Goal: Information Seeking & Learning: Learn about a topic

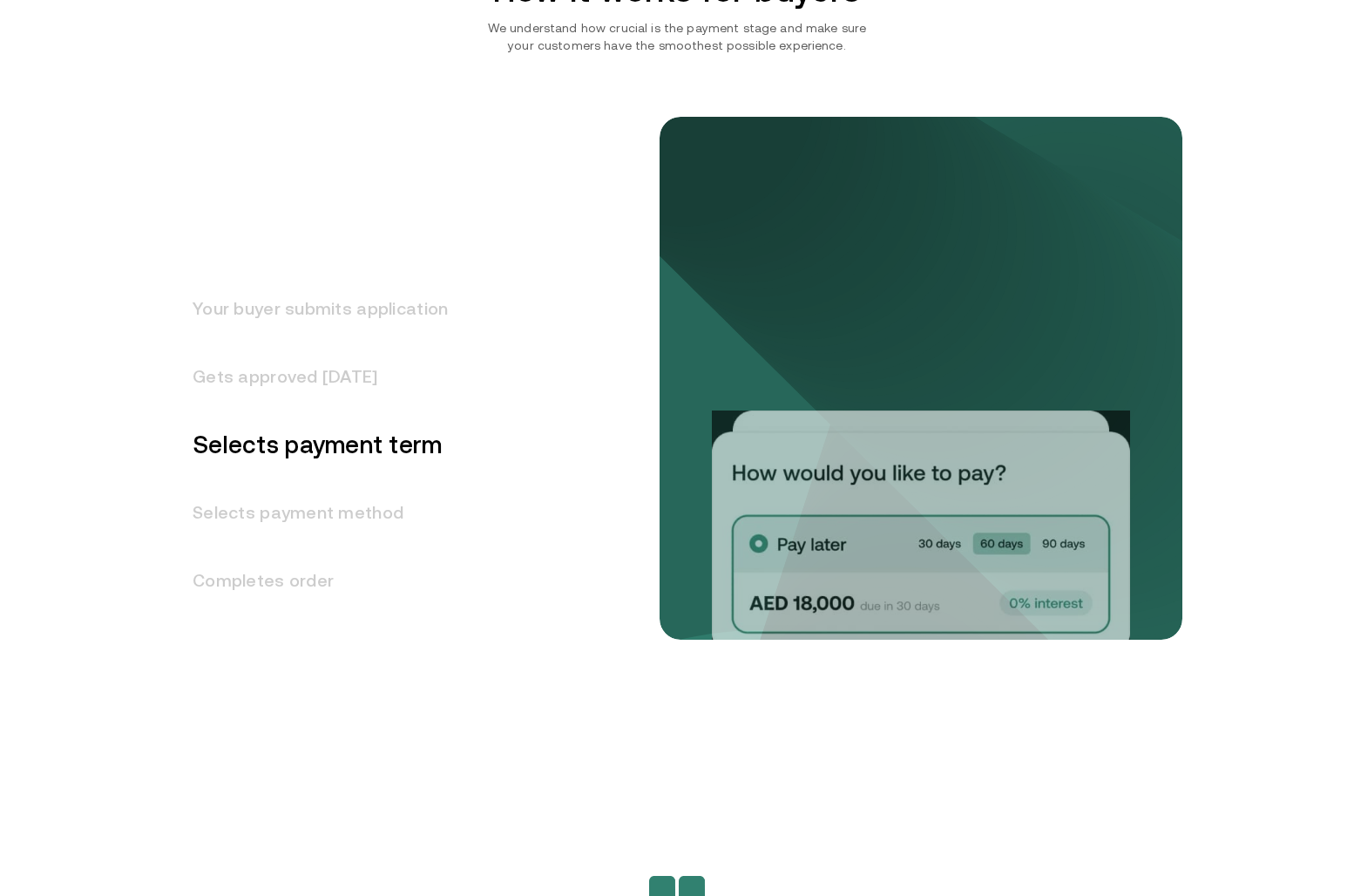
scroll to position [2125, 0]
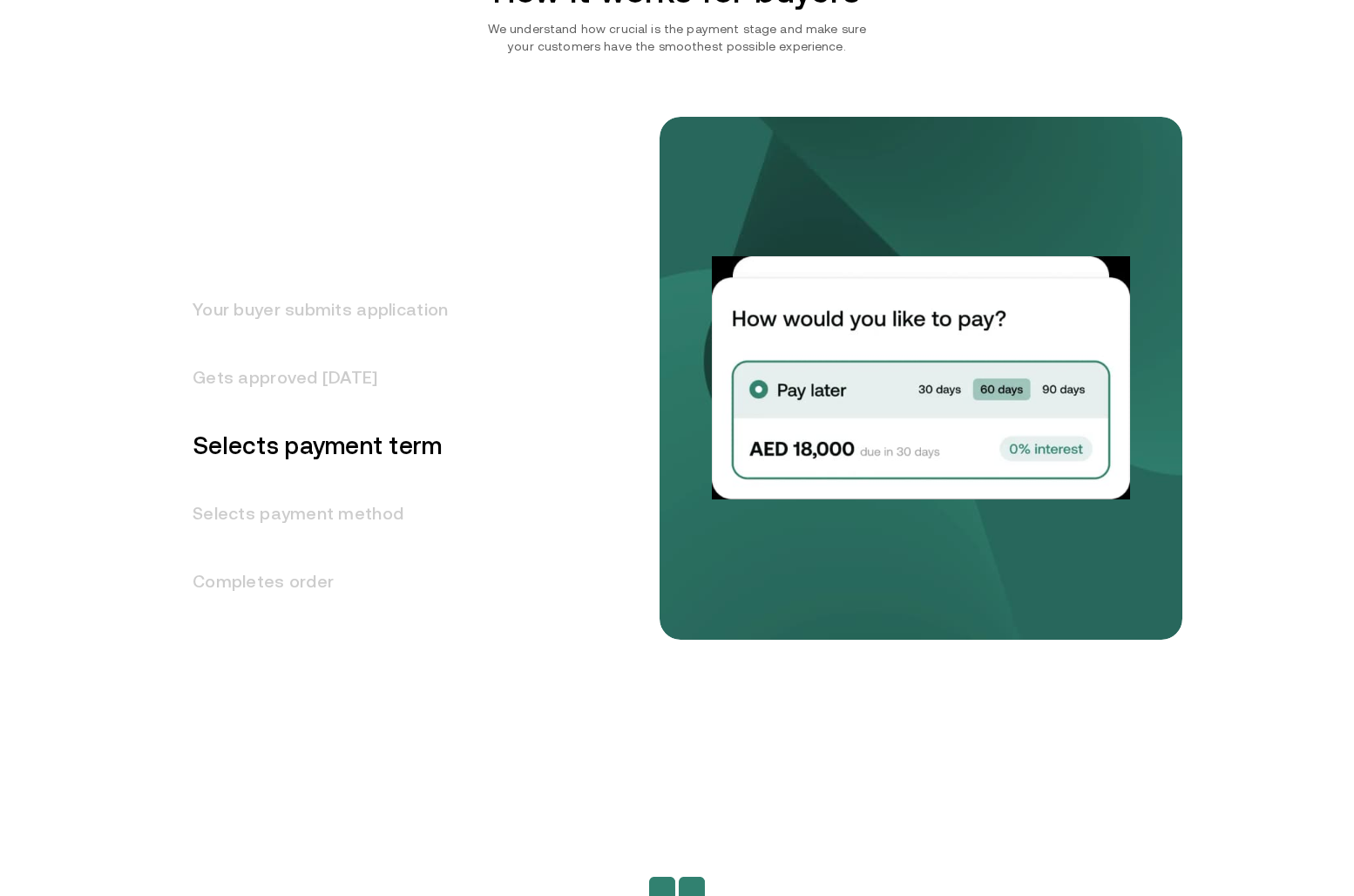
click at [313, 514] on h3 "Selects payment method" at bounding box center [309, 513] width 276 height 68
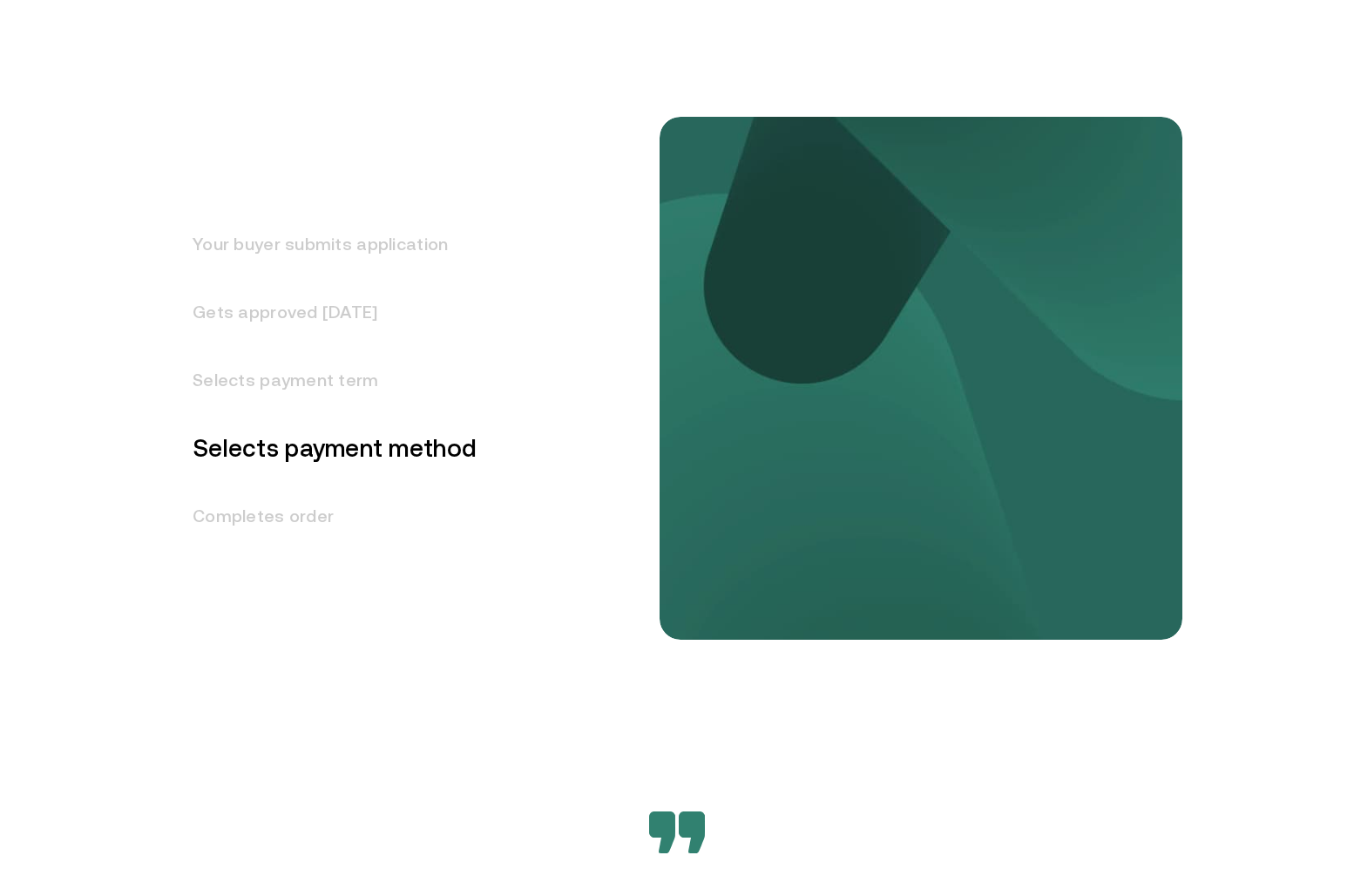
scroll to position [2191, 0]
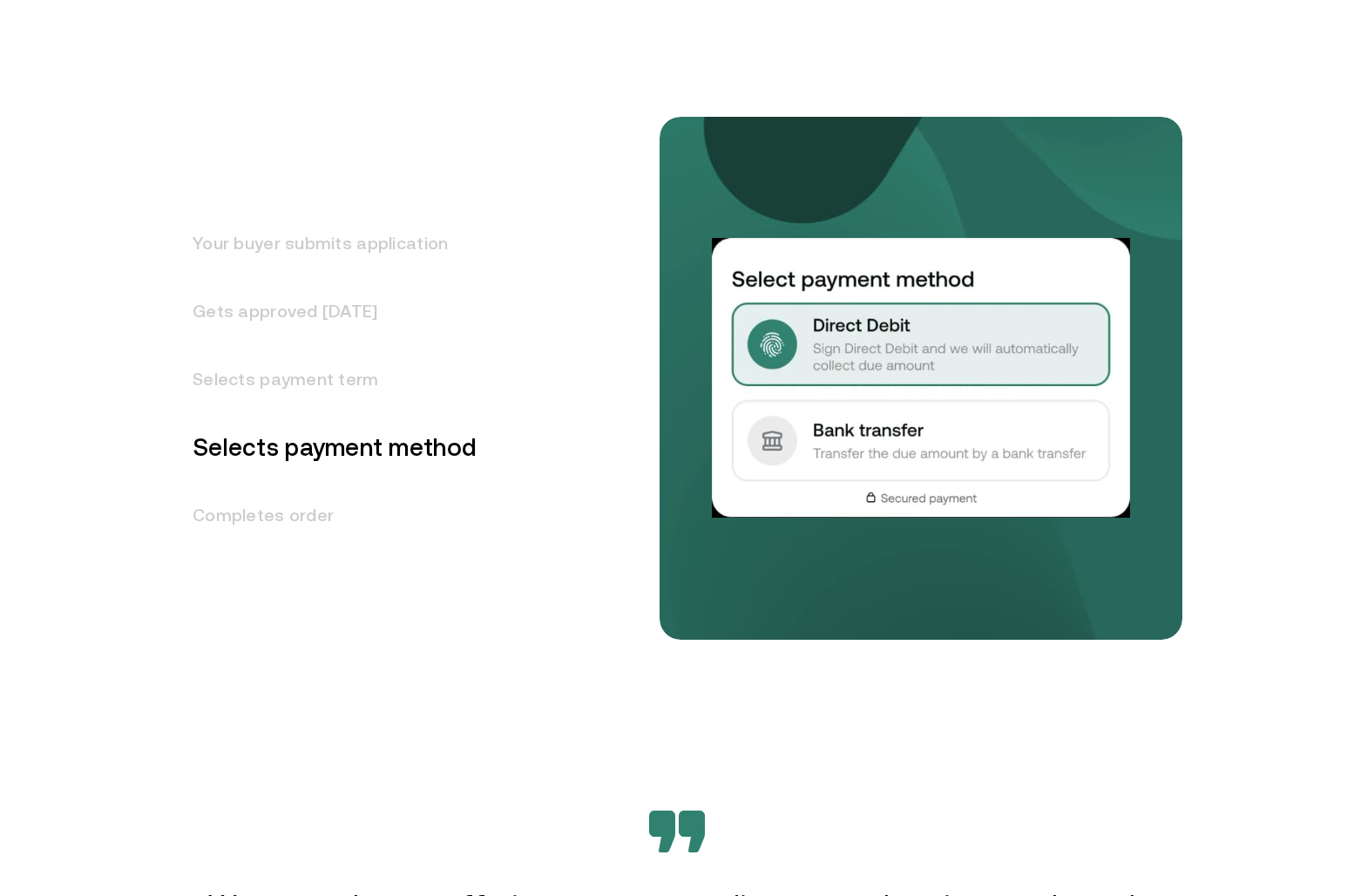
click at [293, 301] on h3 "Gets approved [DATE]" at bounding box center [324, 310] width 305 height 68
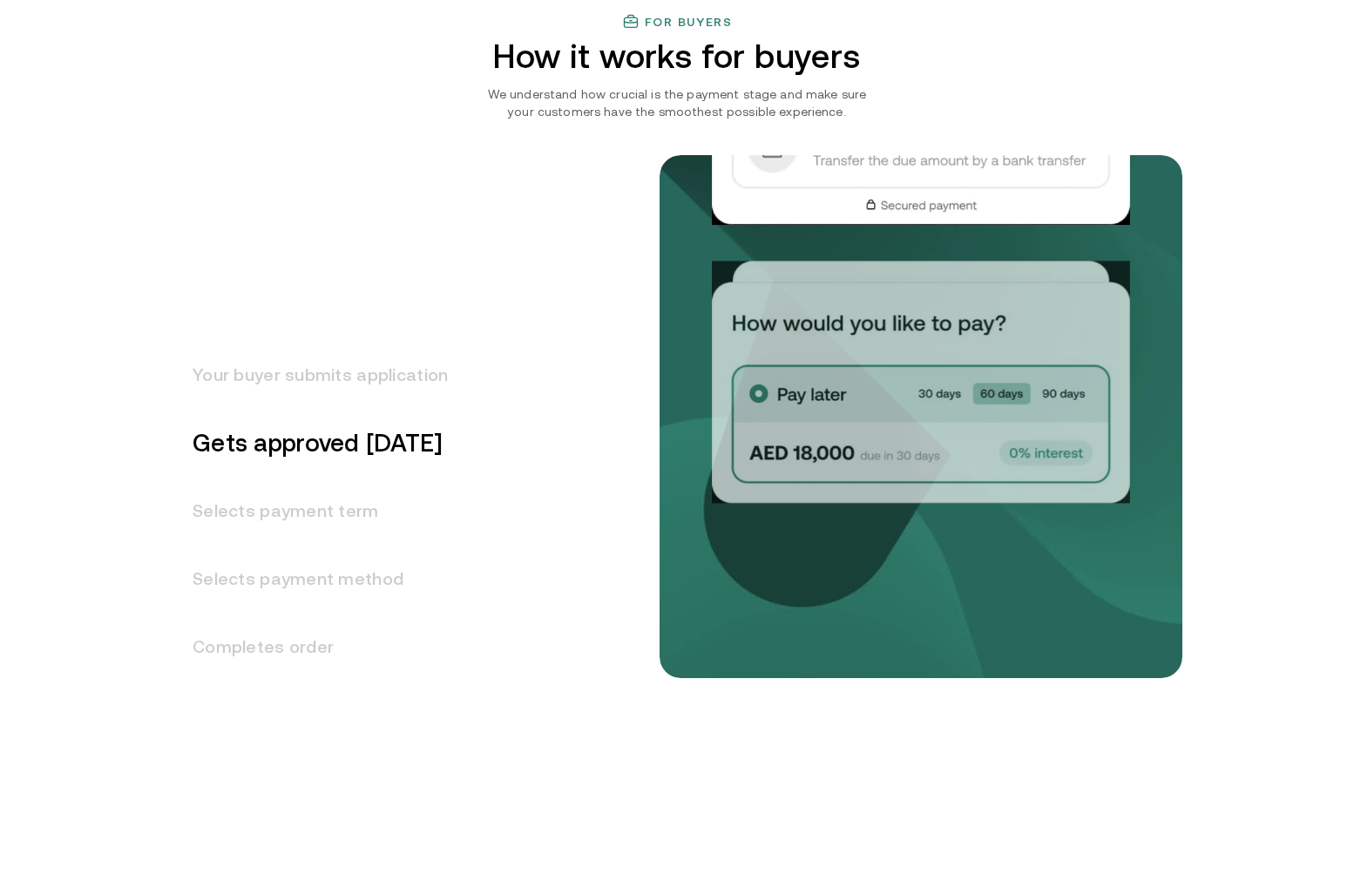
scroll to position [2055, 0]
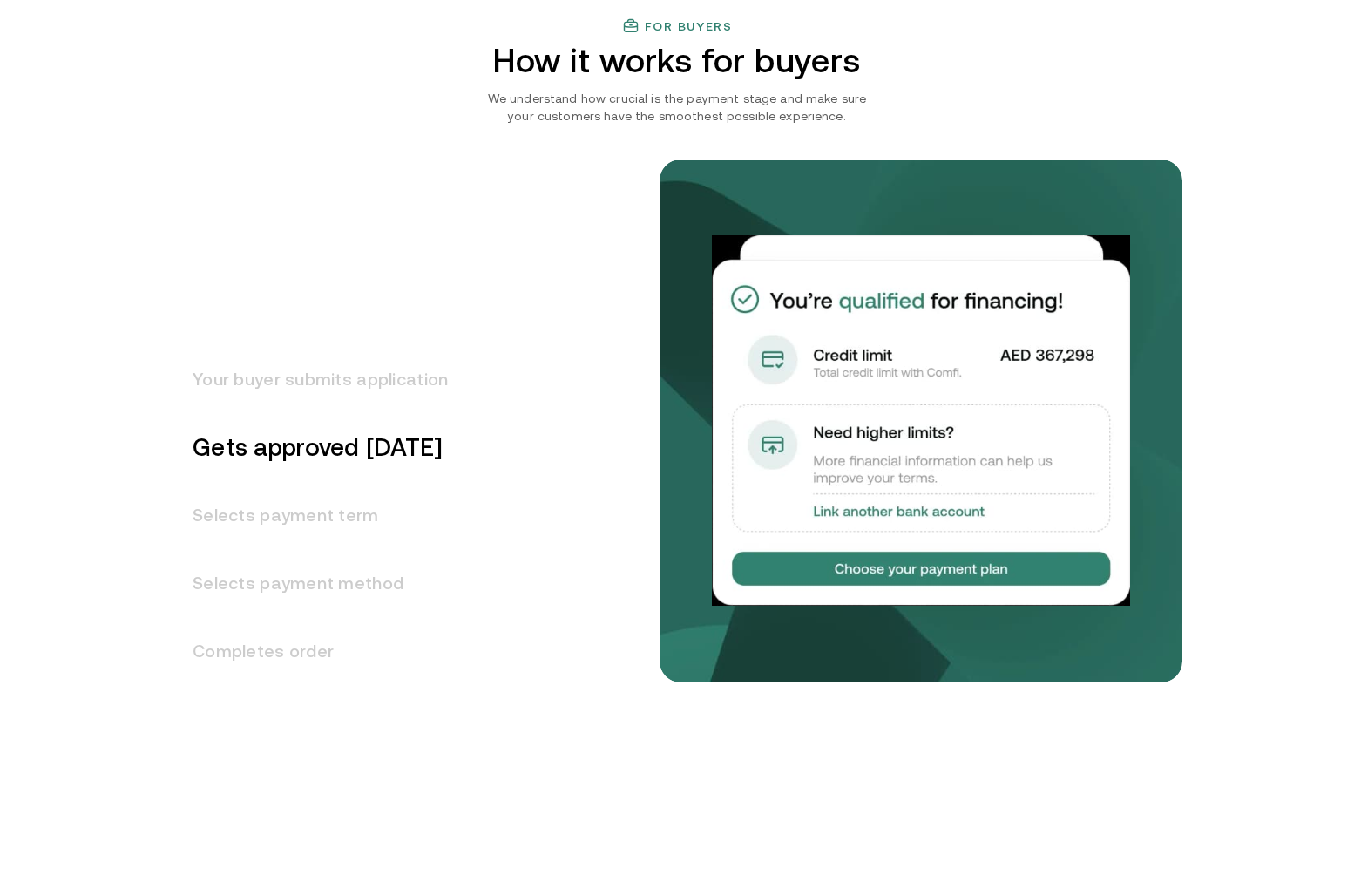
click at [312, 385] on h3 "Your buyer submits application" at bounding box center [309, 379] width 276 height 68
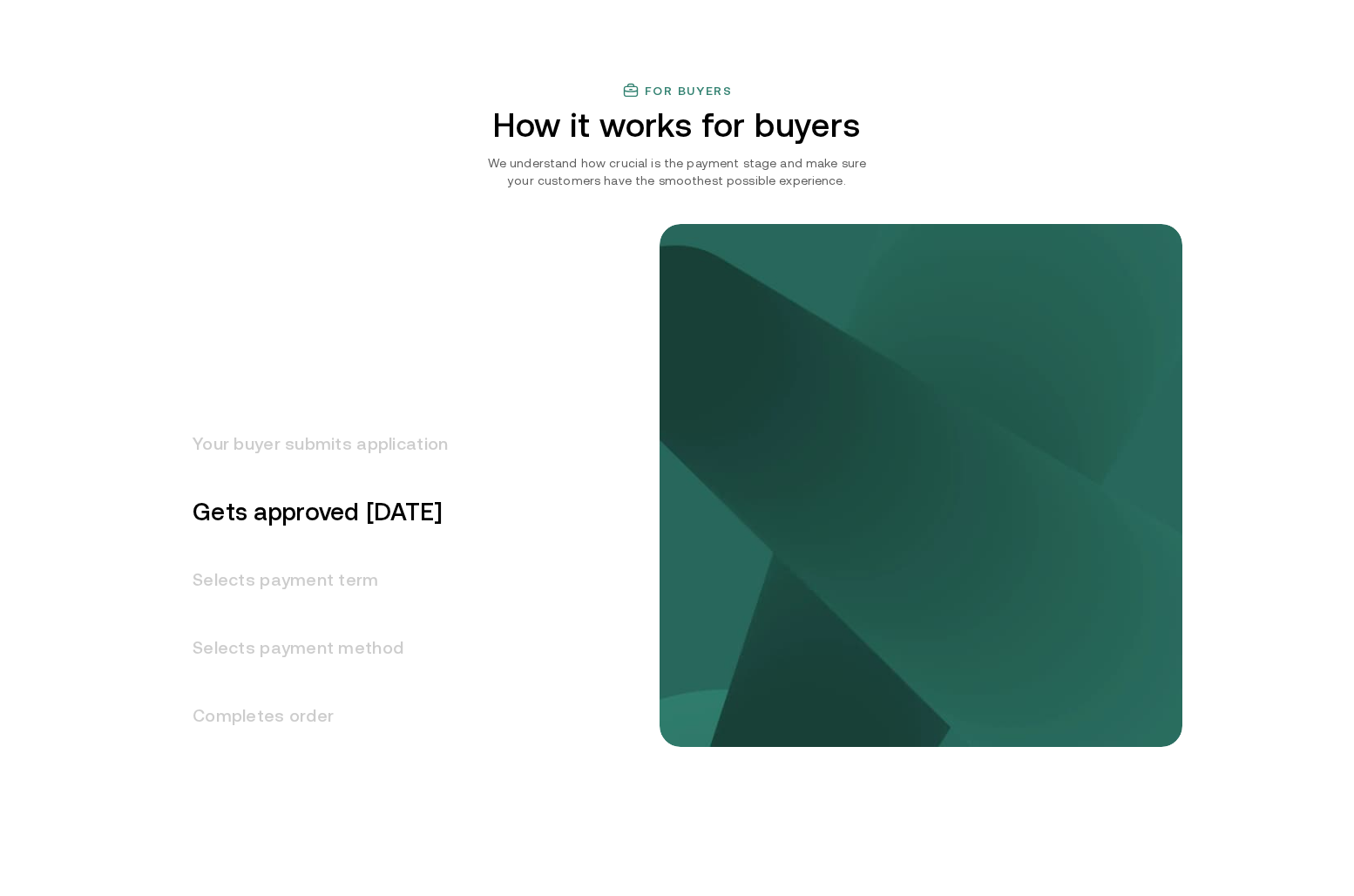
scroll to position [1988, 0]
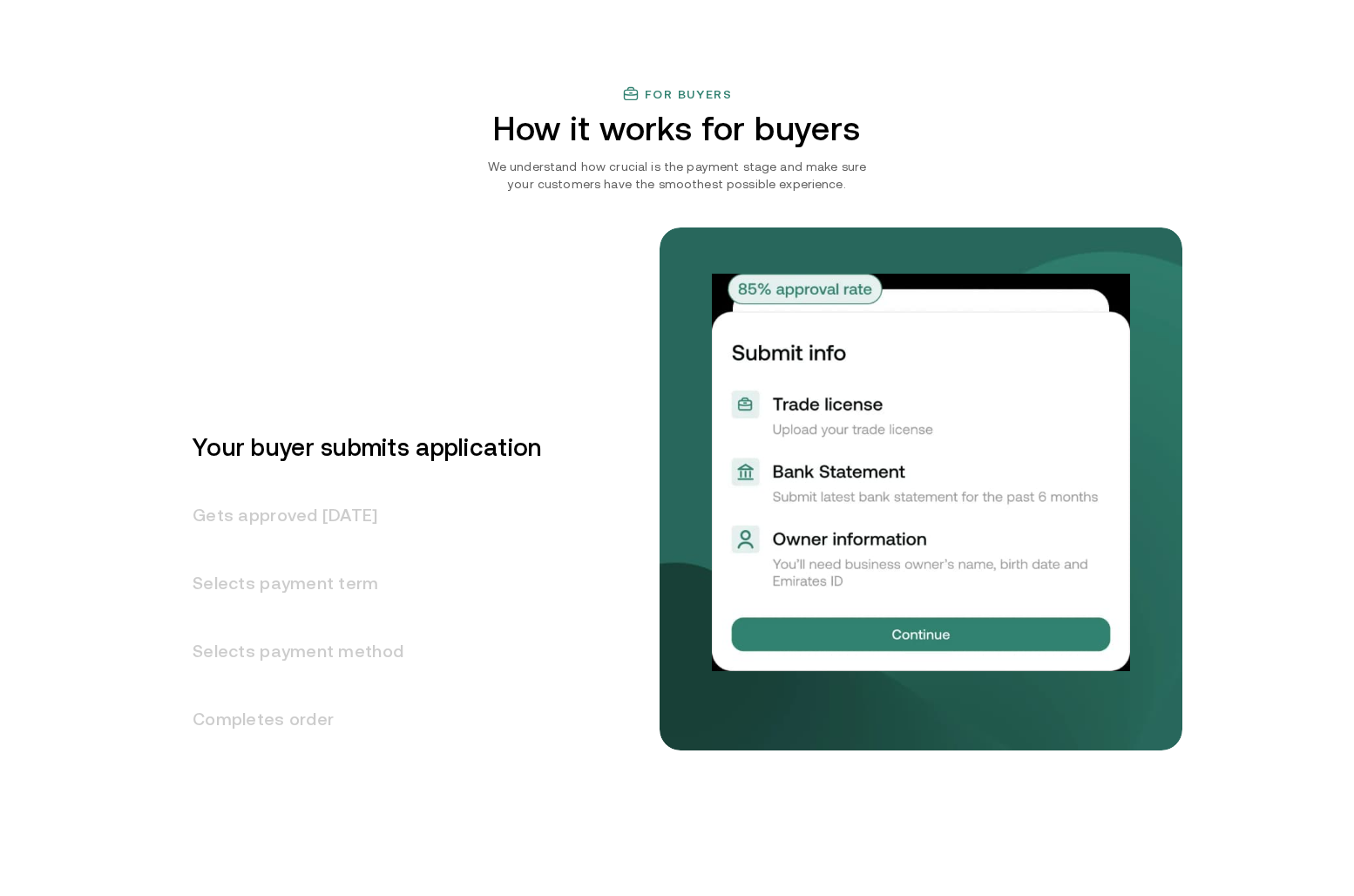
click at [325, 514] on h3 "Gets approved [DATE]" at bounding box center [356, 515] width 370 height 68
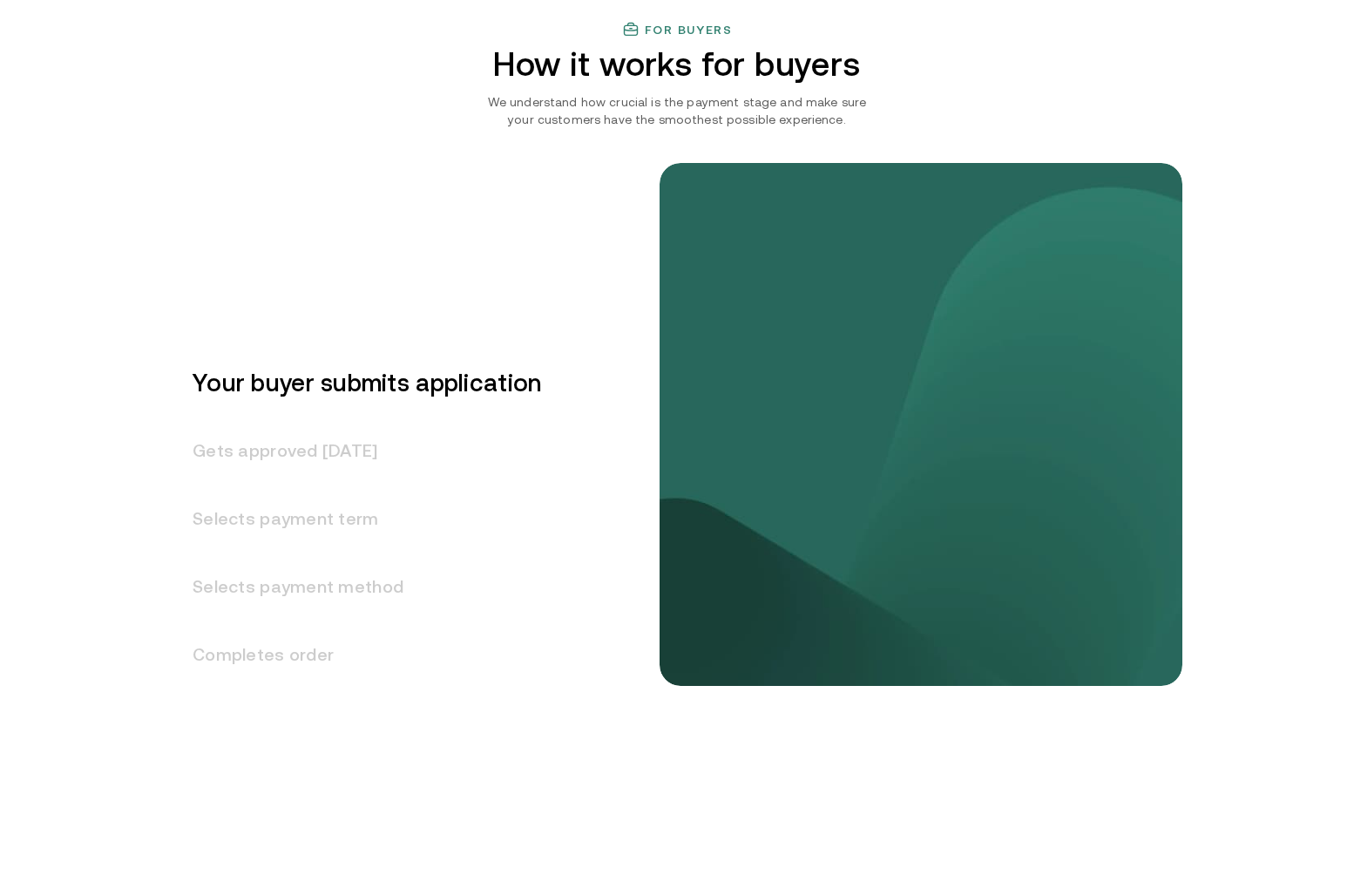
scroll to position [2055, 0]
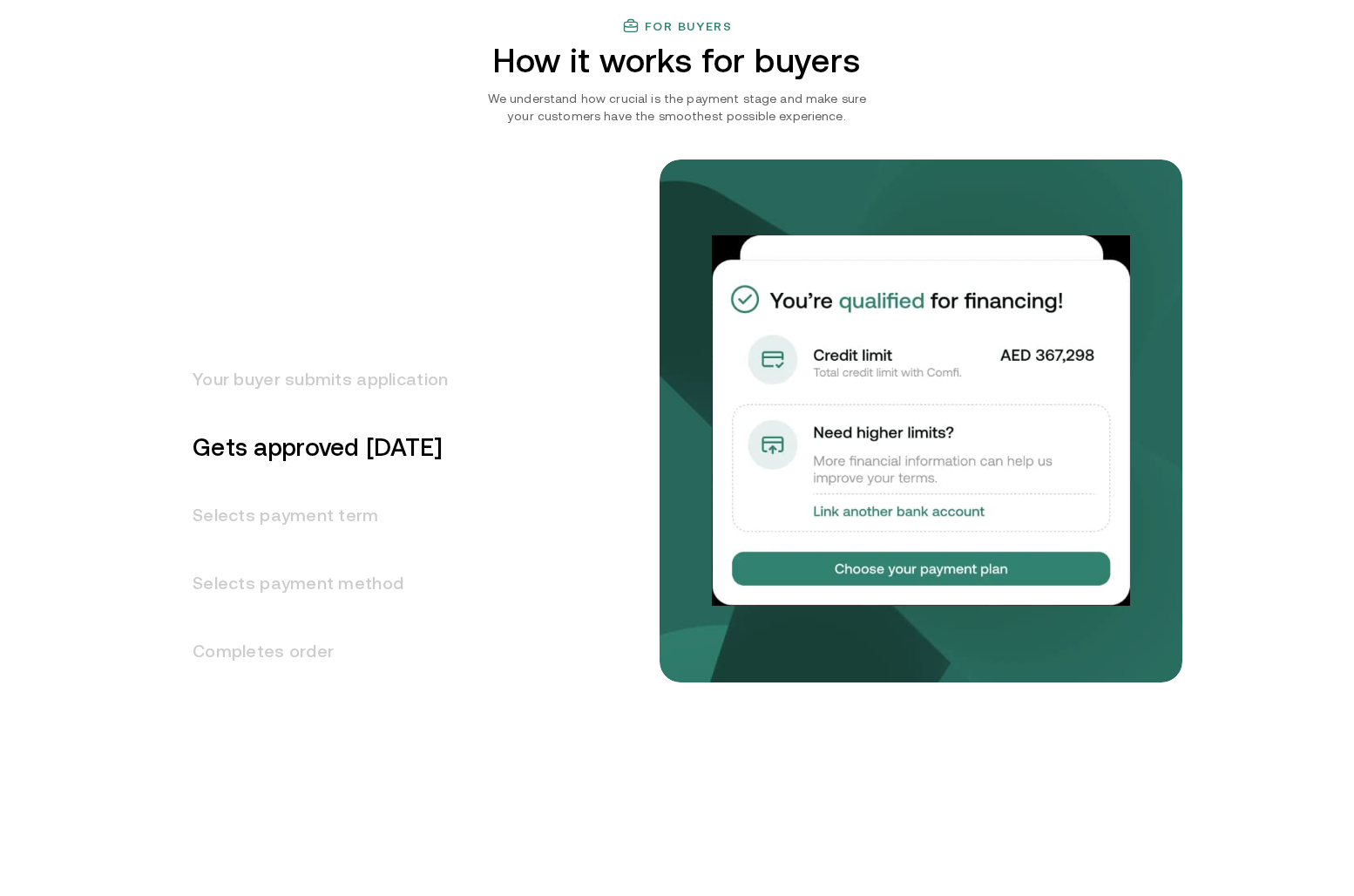
click at [338, 382] on h3 "Your buyer submits application" at bounding box center [309, 379] width 276 height 68
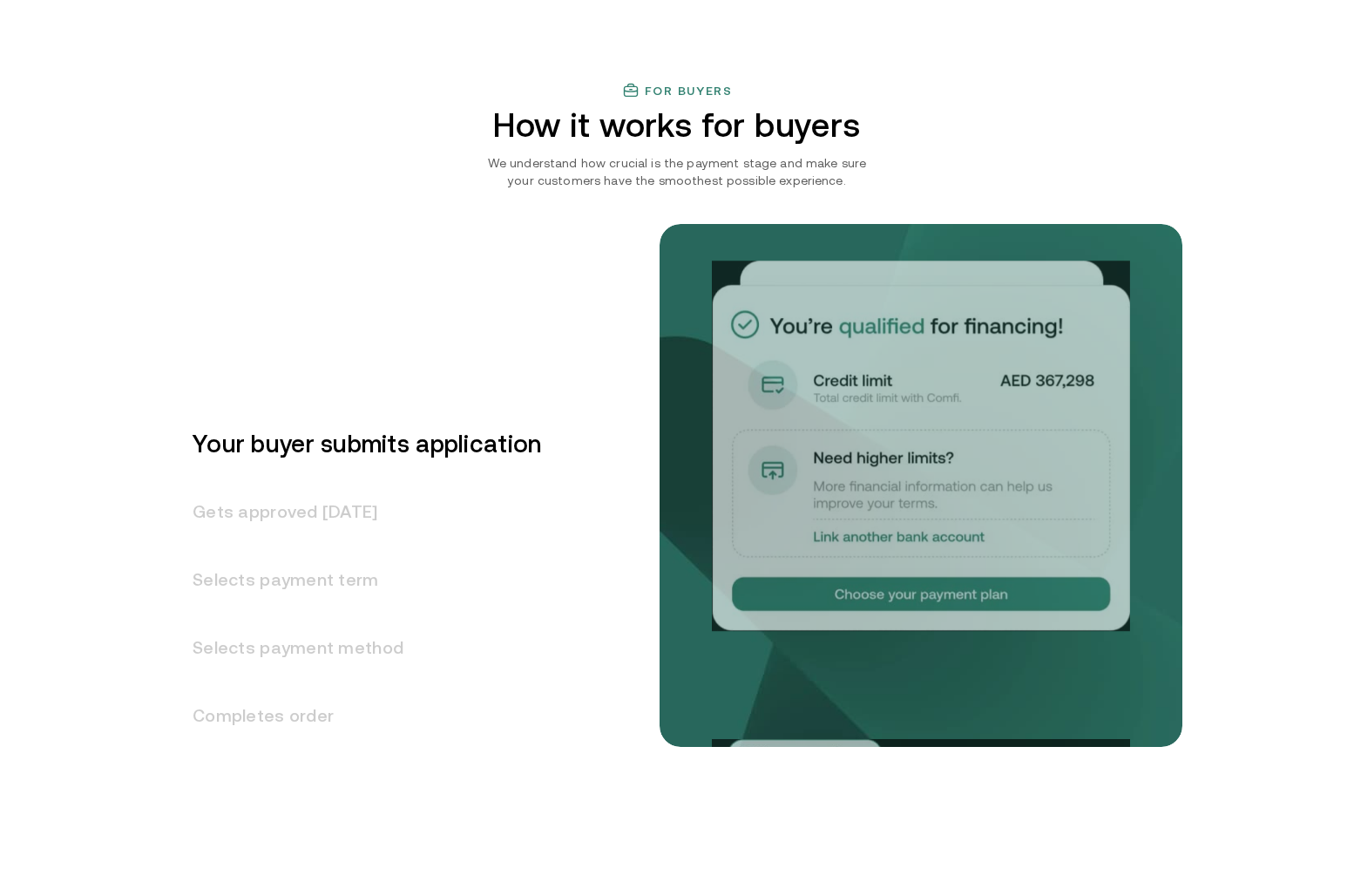
scroll to position [1988, 0]
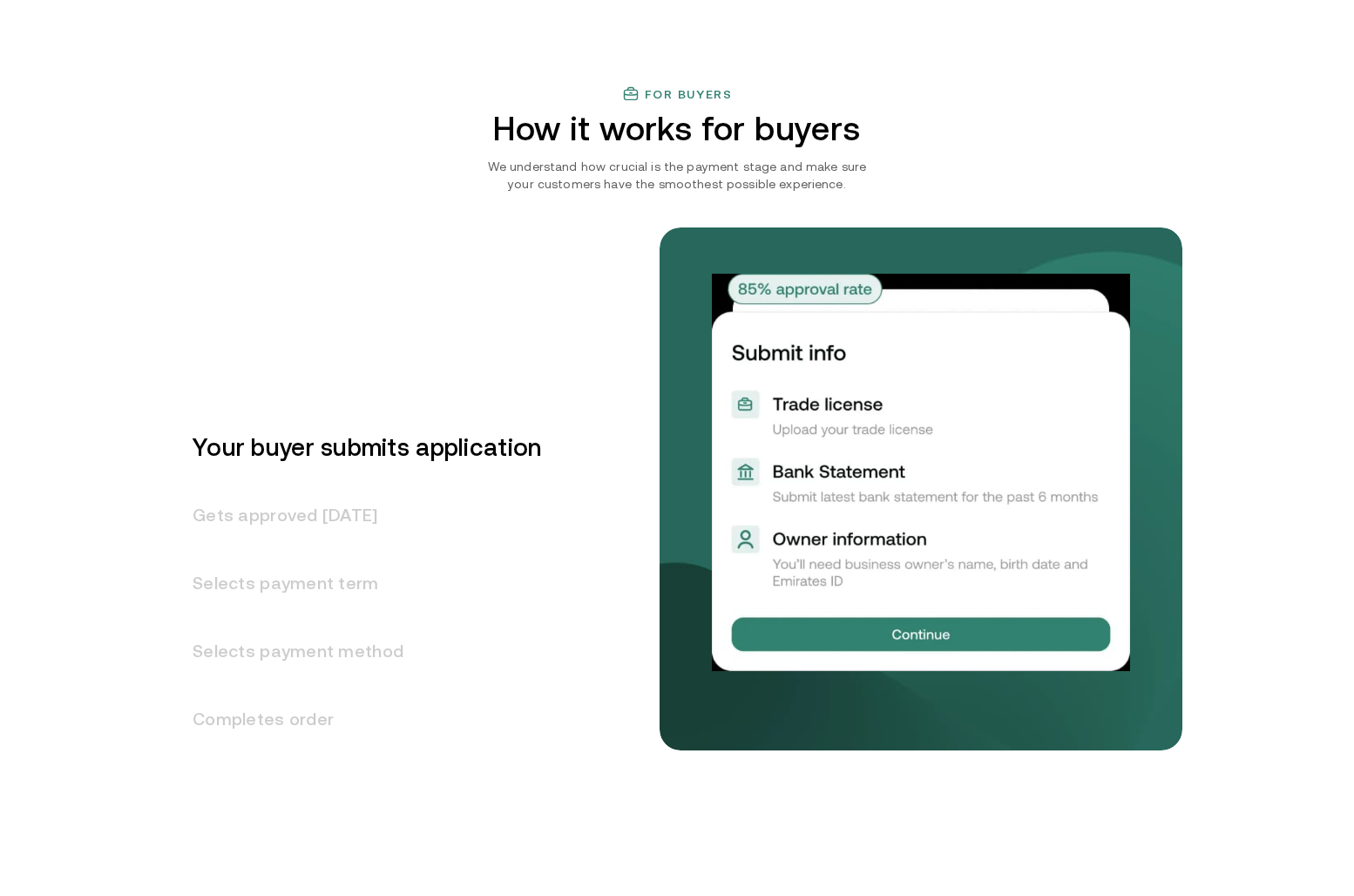
click at [317, 517] on h3 "Gets approved [DATE]" at bounding box center [356, 515] width 370 height 68
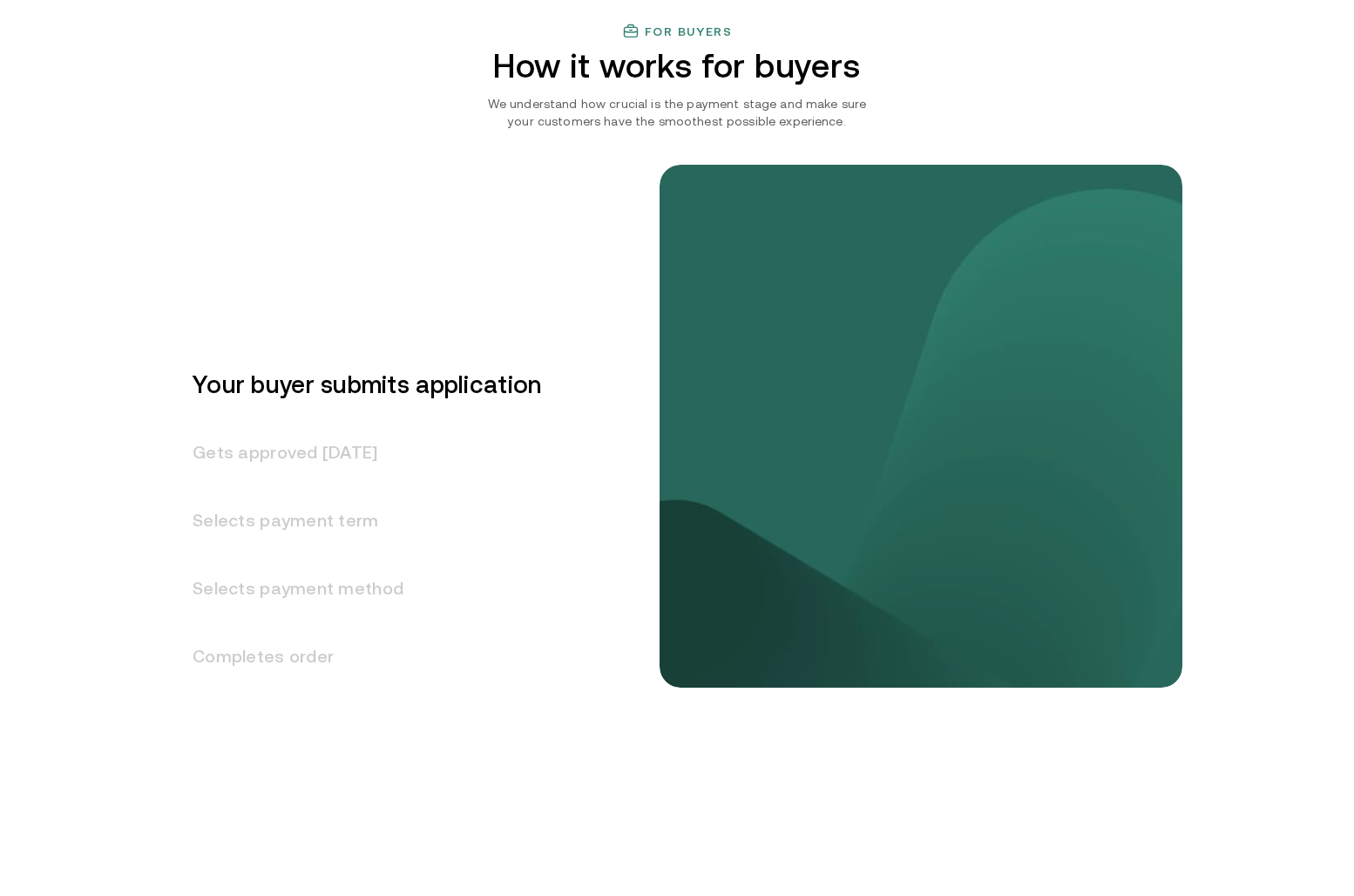
scroll to position [2055, 0]
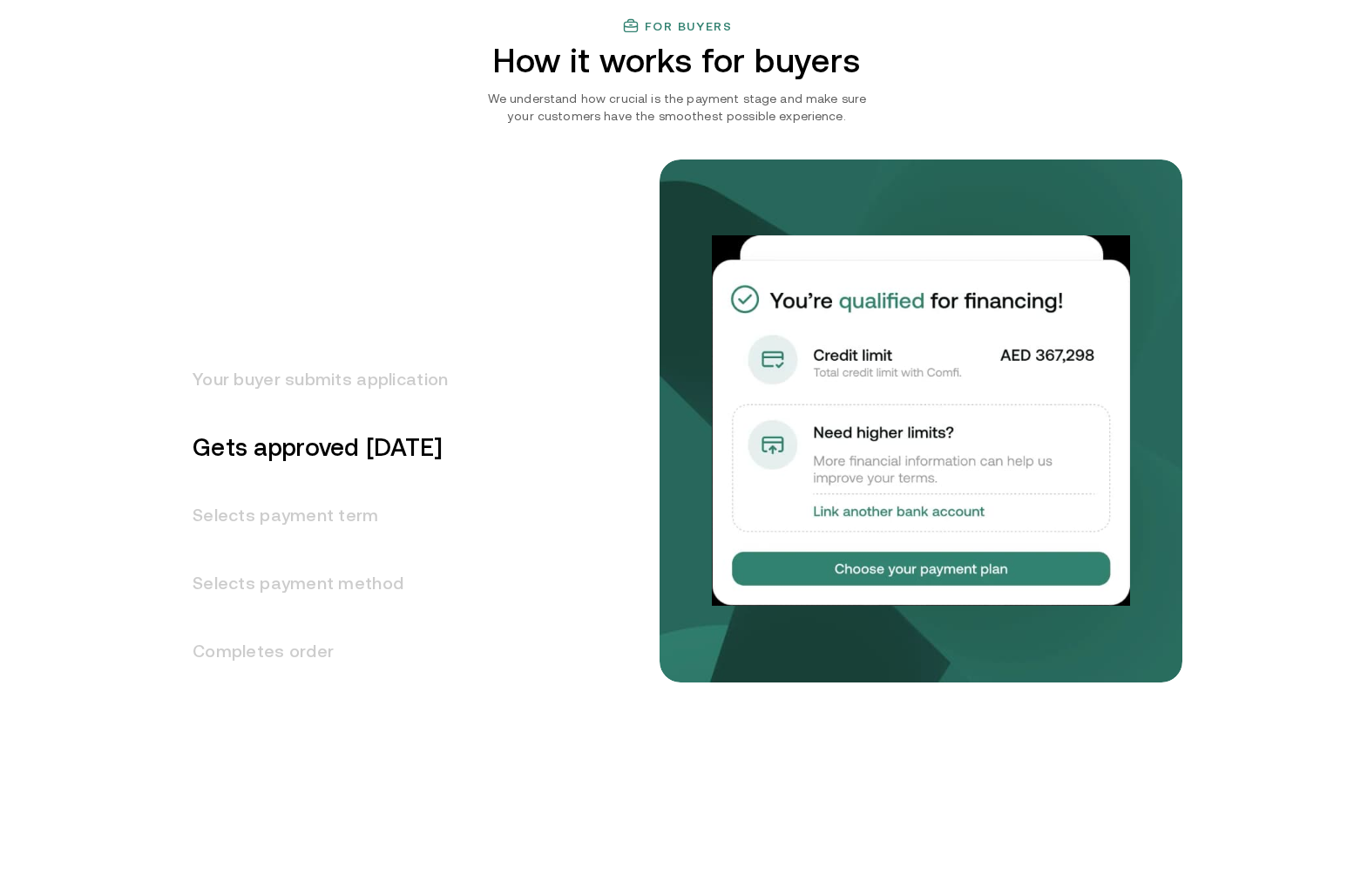
click at [262, 520] on h3 "Selects payment term" at bounding box center [309, 515] width 276 height 68
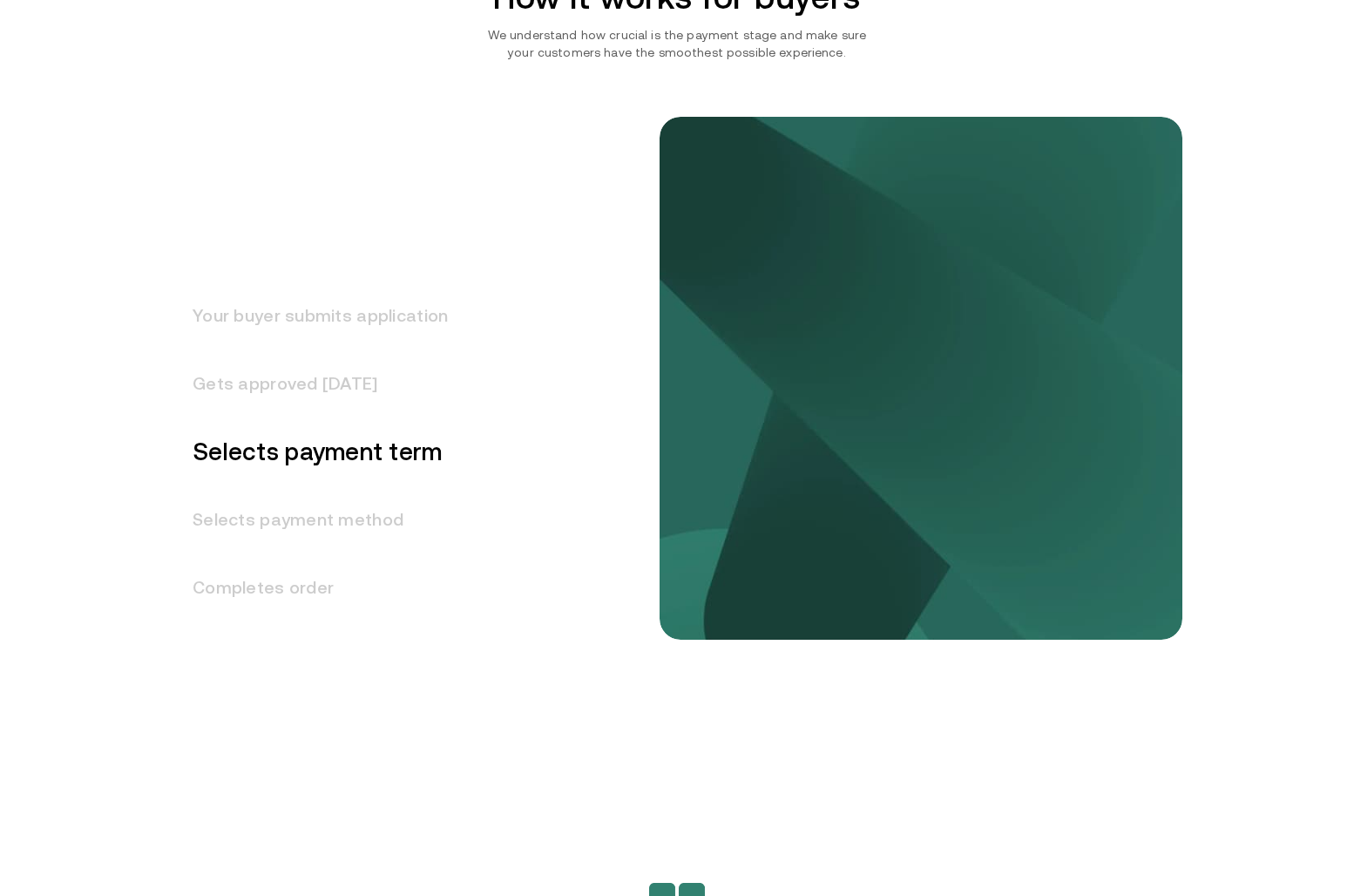
scroll to position [2124, 0]
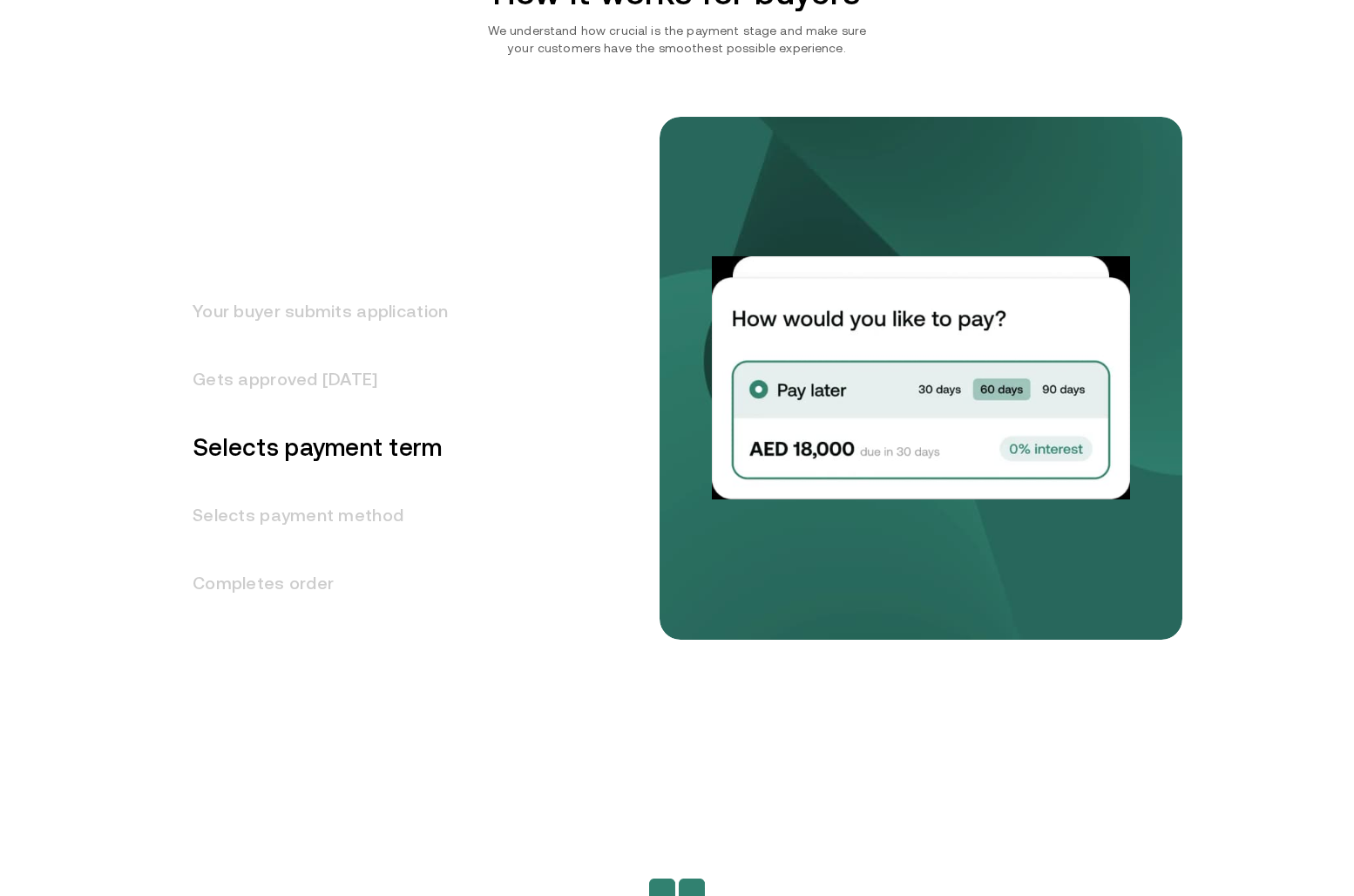
click at [267, 521] on h3 "Selects payment method" at bounding box center [309, 515] width 276 height 68
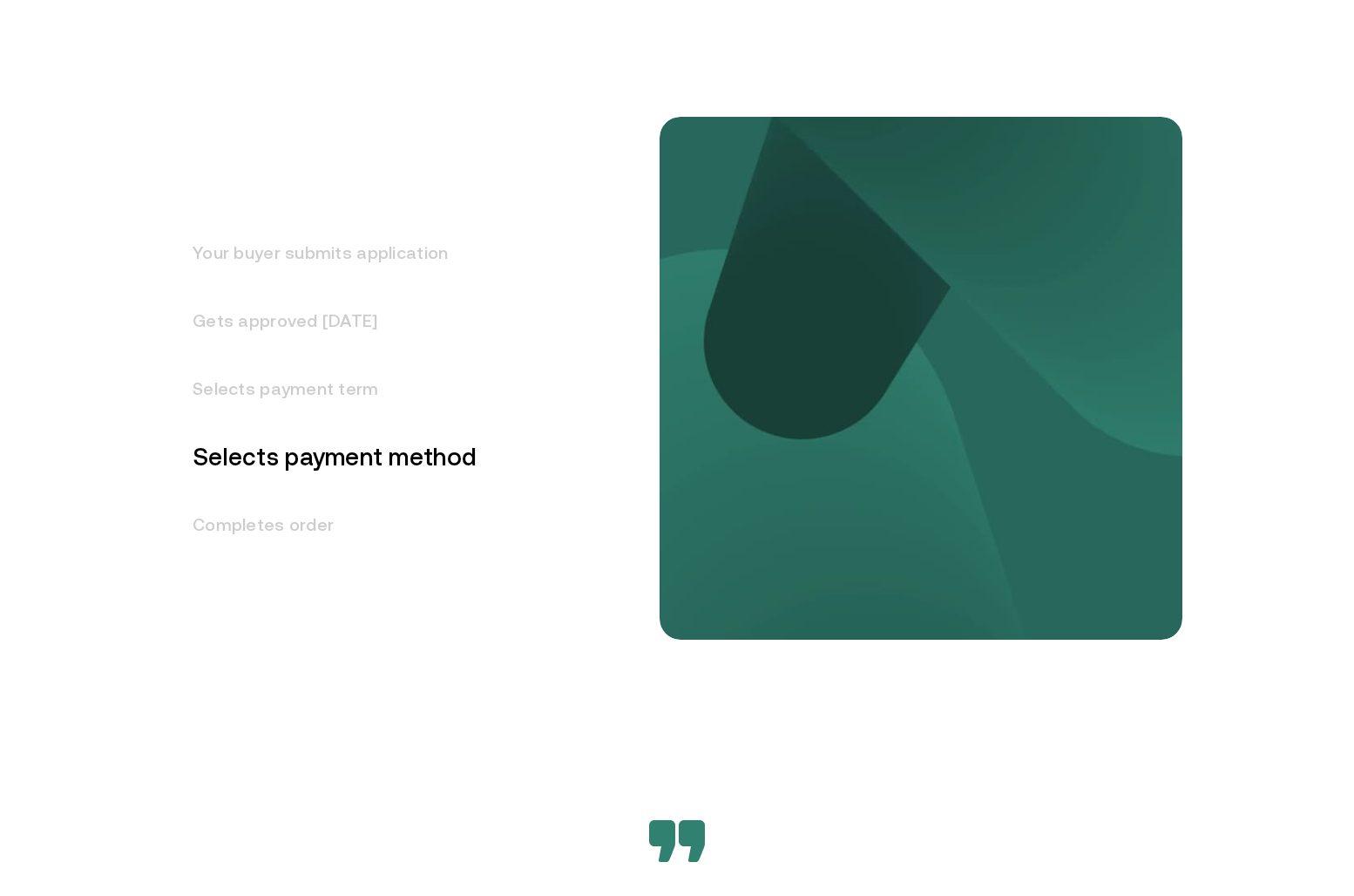
scroll to position [2191, 0]
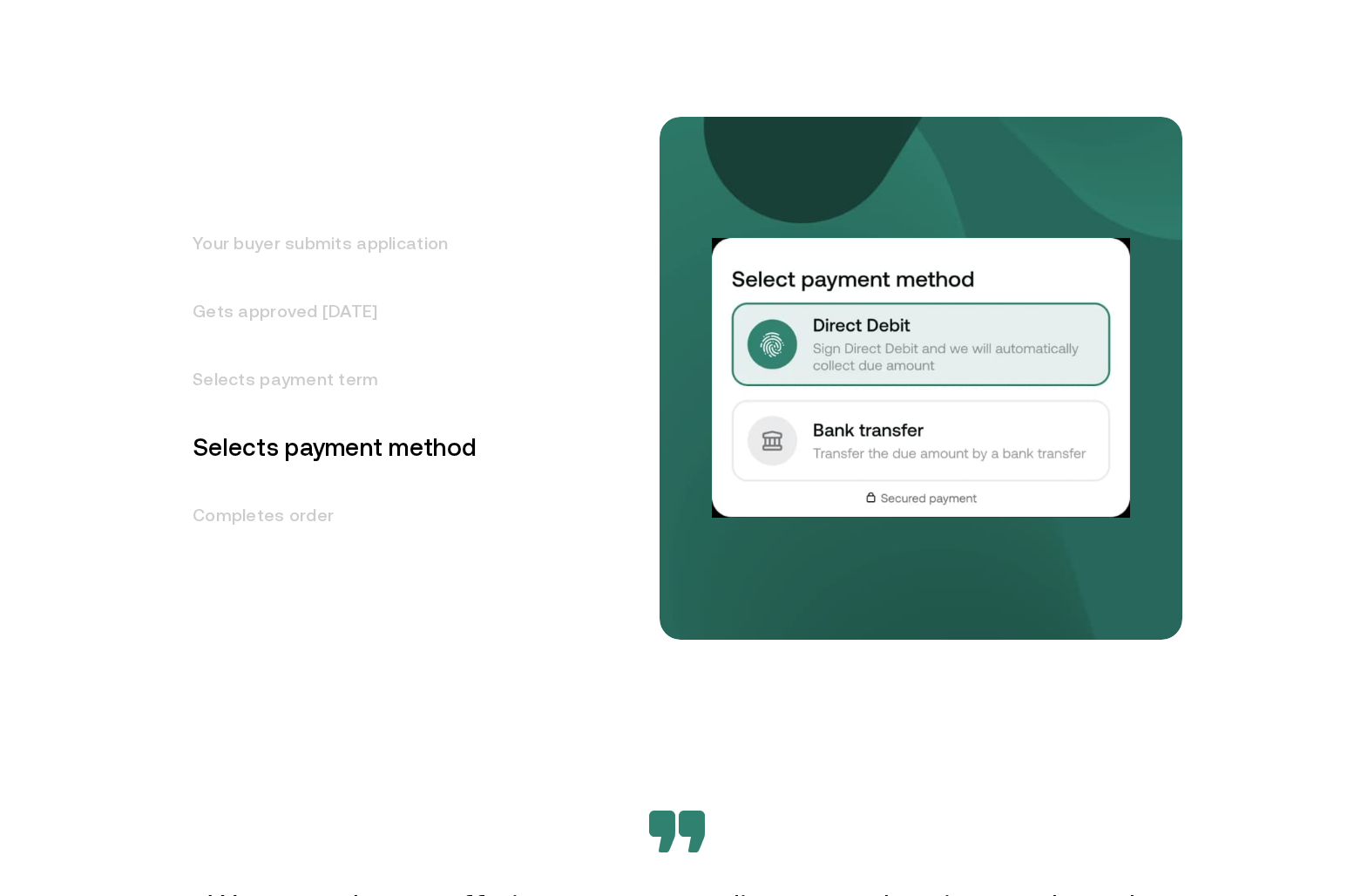
click at [271, 520] on h3 "Completes order" at bounding box center [324, 515] width 305 height 68
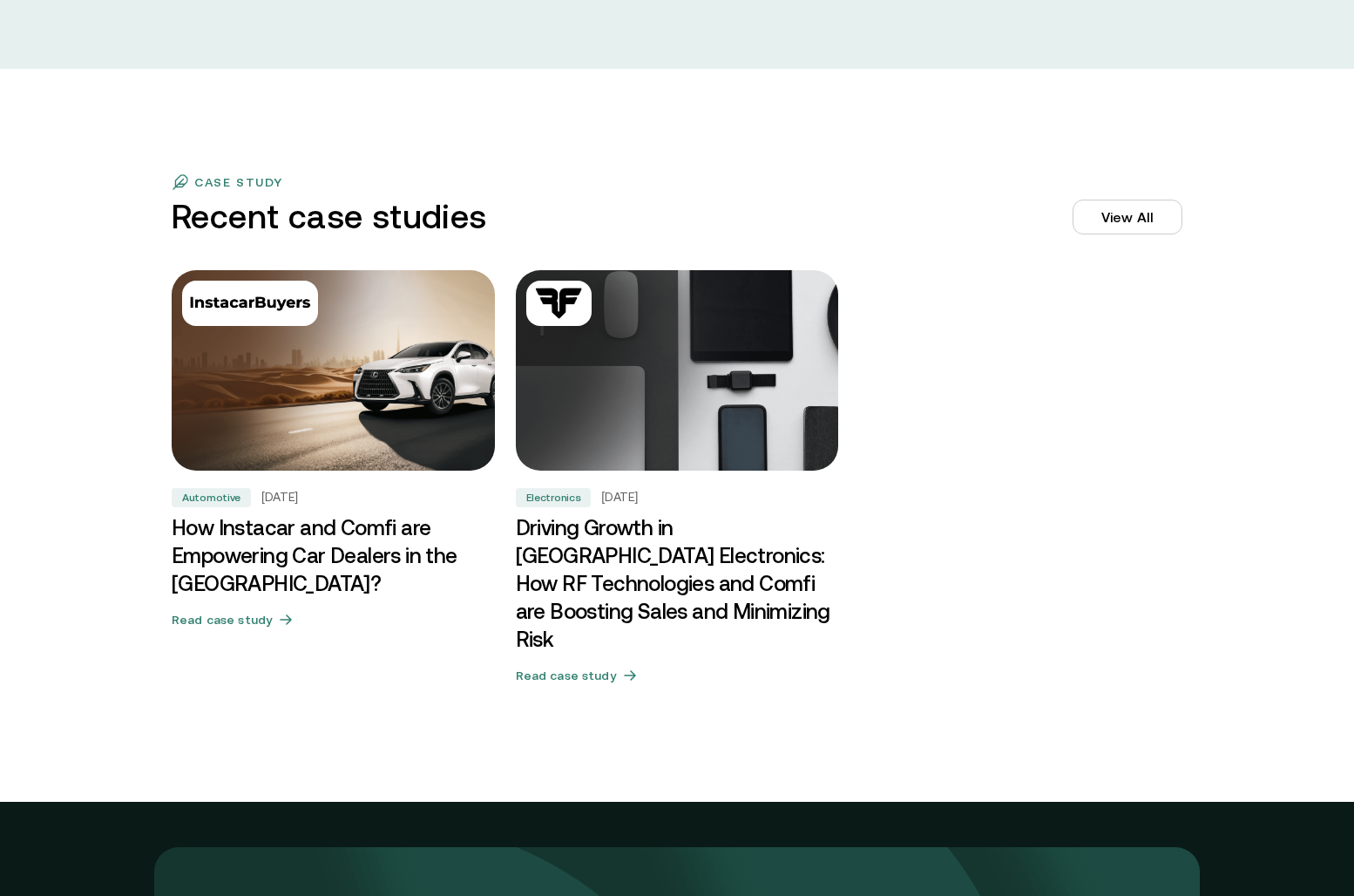
scroll to position [5237, 0]
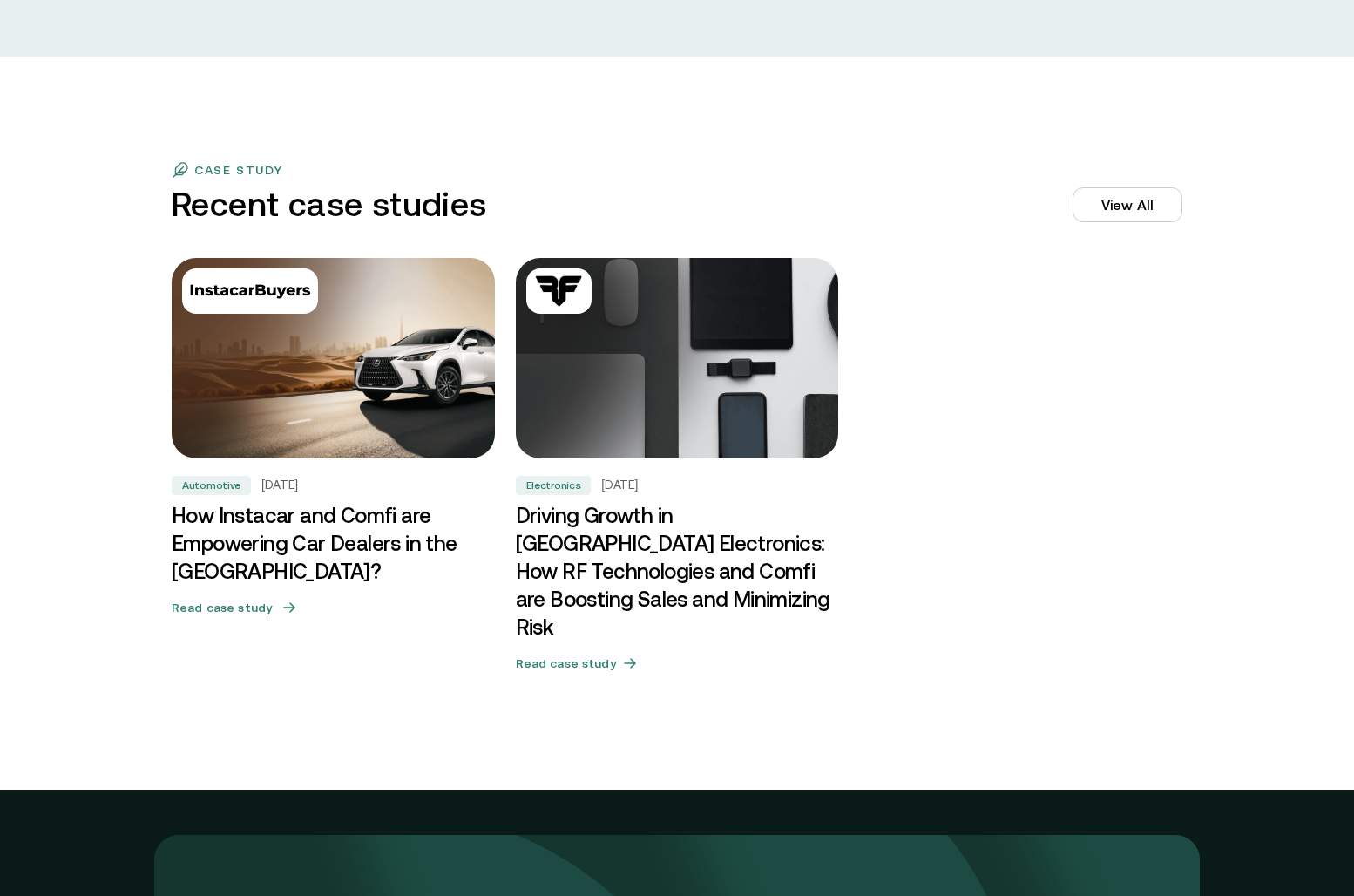
click at [270, 616] on button "Read case study" at bounding box center [333, 607] width 324 height 30
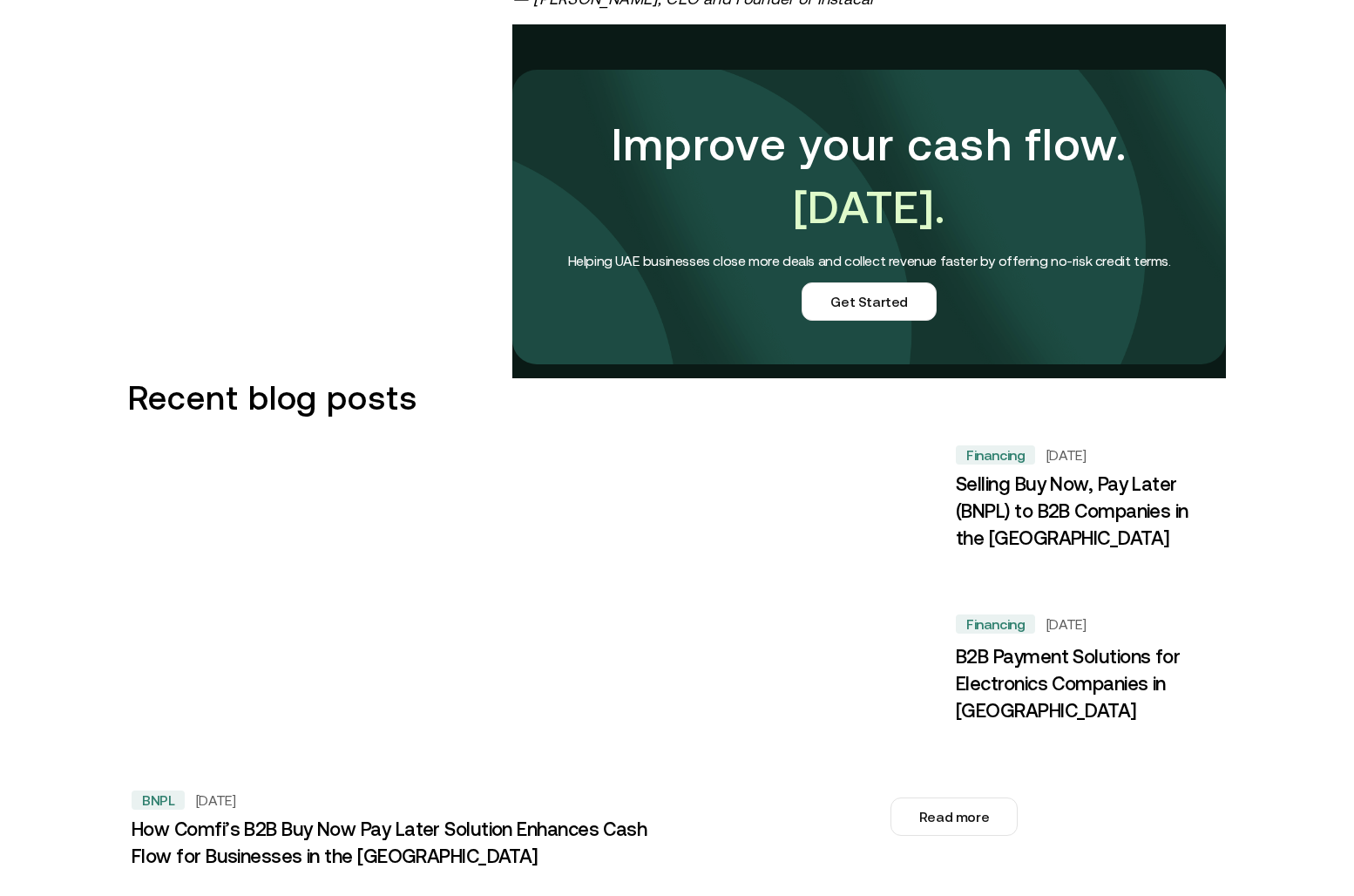
scroll to position [2034, 0]
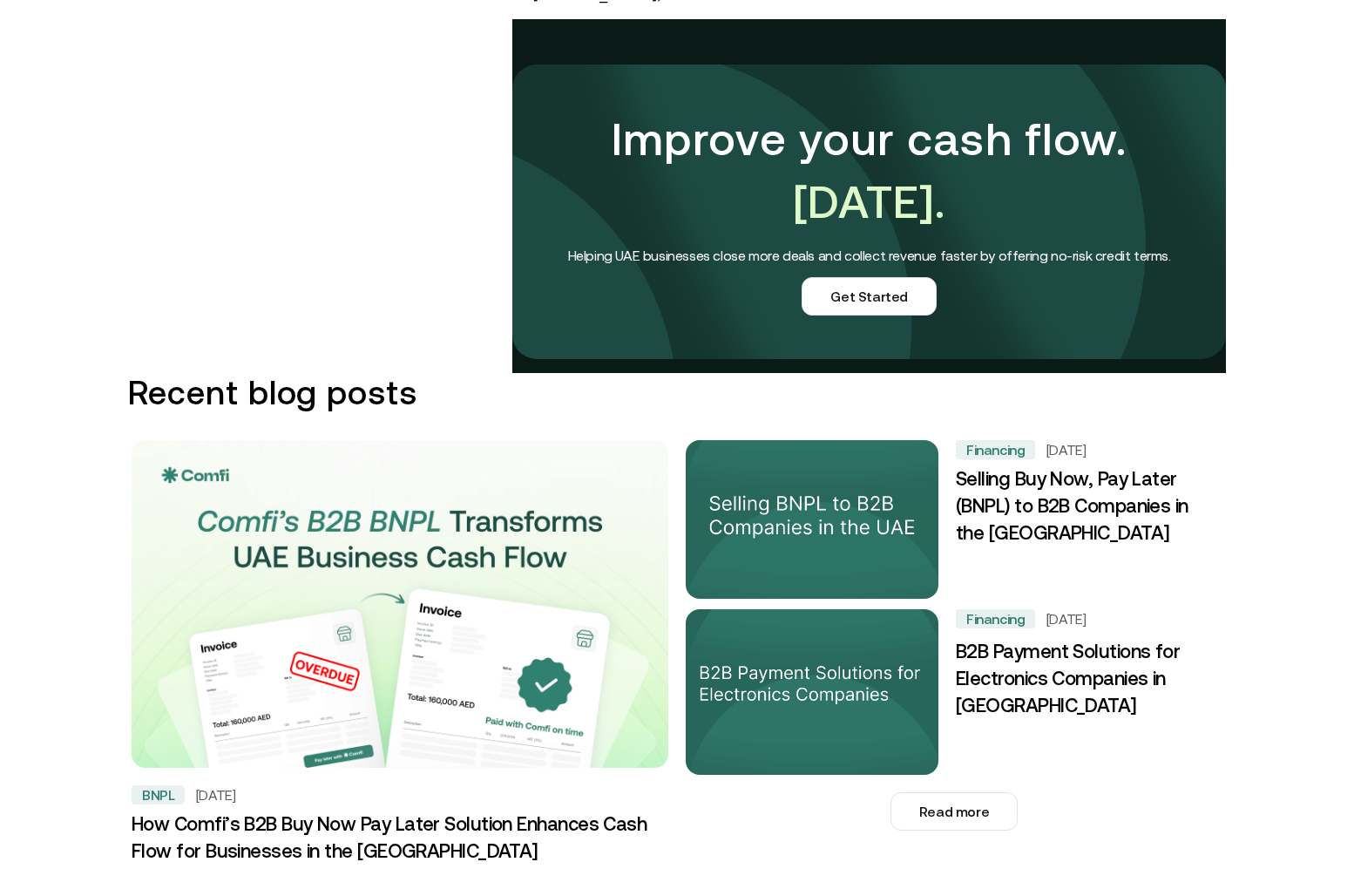
click at [1029, 471] on h3 "Selling Buy Now, Pay Later (BNPL) to B2B Companies in the [GEOGRAPHIC_DATA]" at bounding box center [1084, 507] width 256 height 82
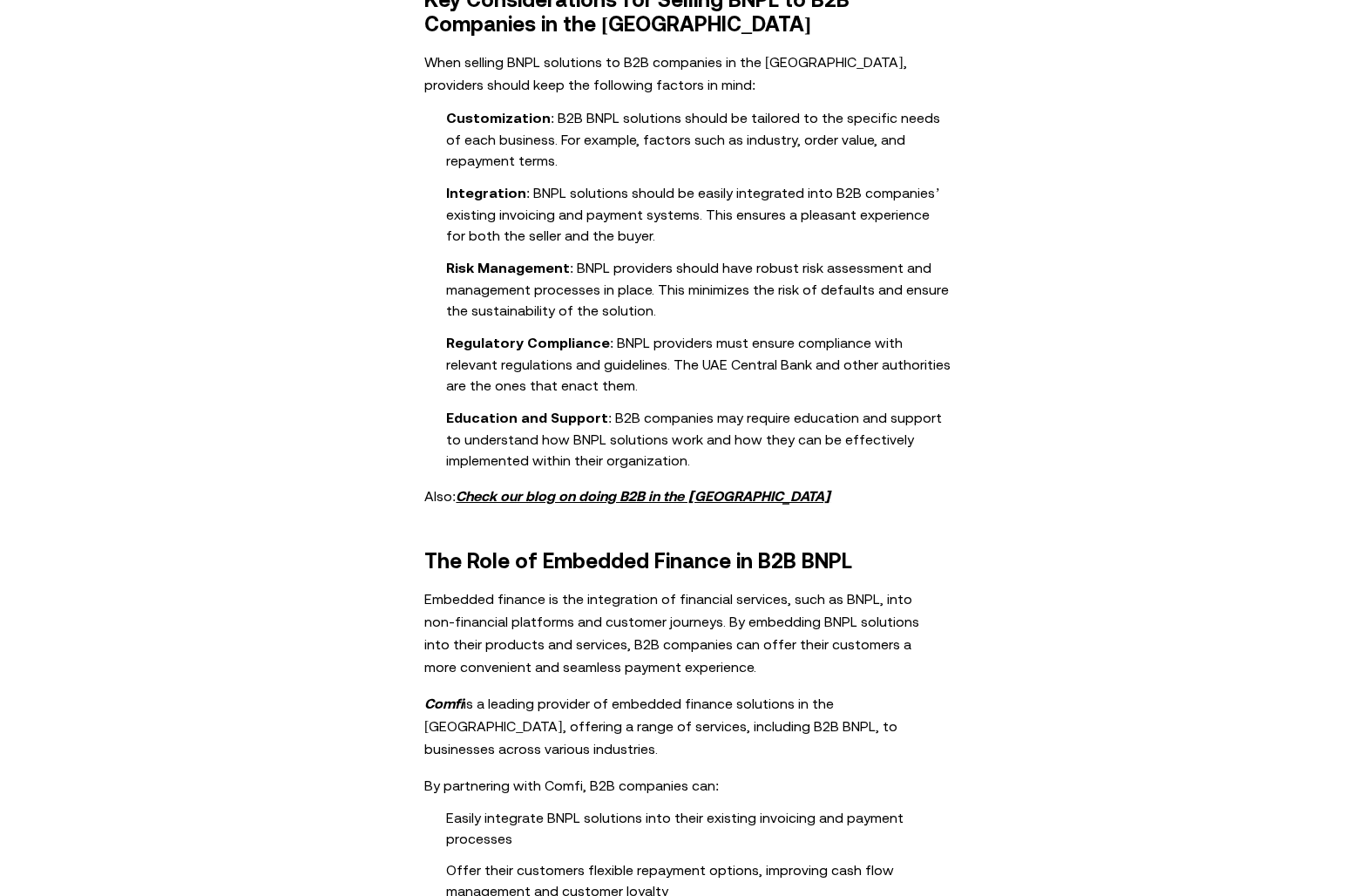
scroll to position [1502, 0]
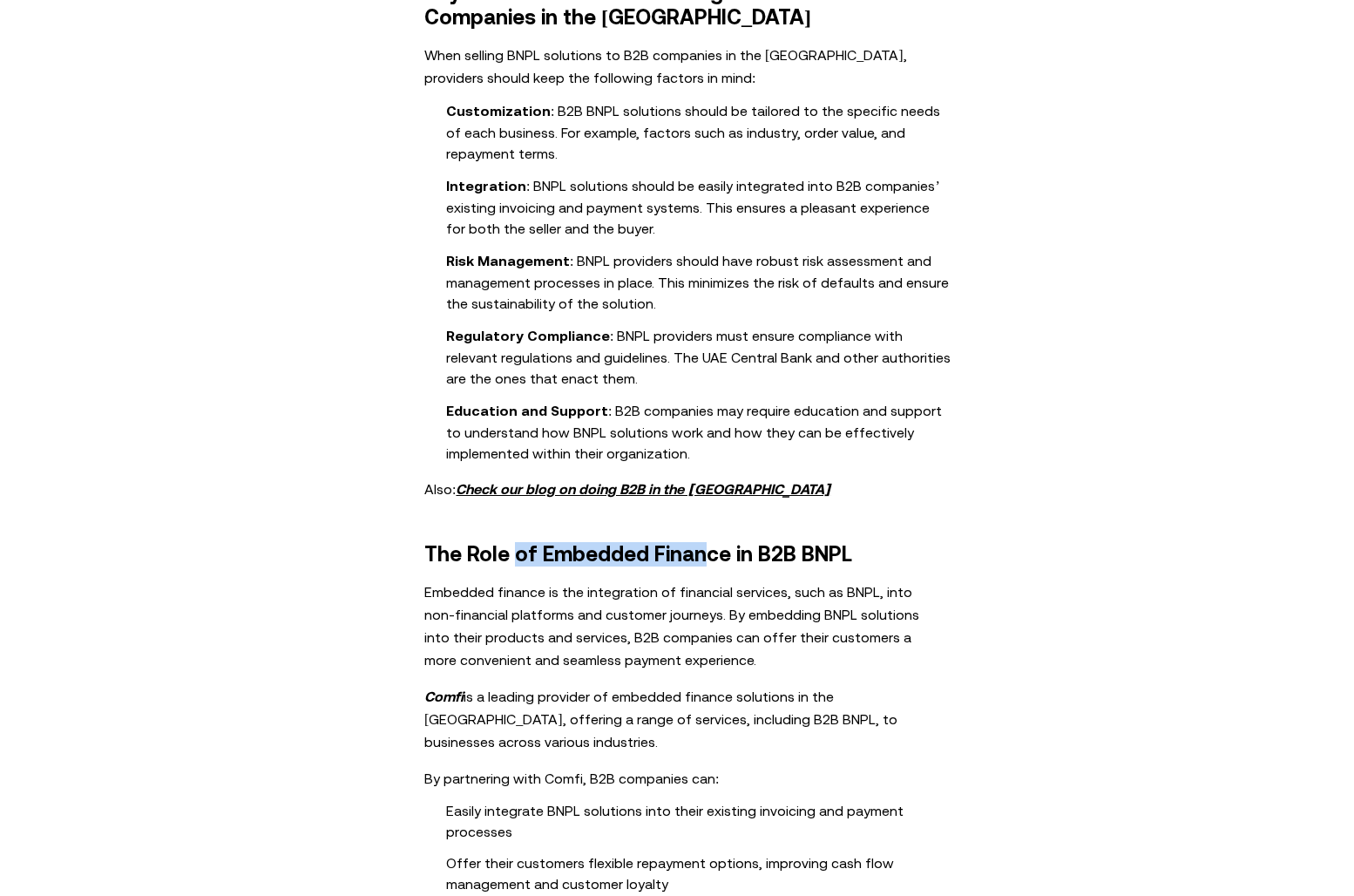
drag, startPoint x: 514, startPoint y: 505, endPoint x: 710, endPoint y: 505, distance: 196.0
click at [709, 542] on h2 "The Role of Embedded Finance in B2B BNPL" at bounding box center [677, 553] width 506 height 24
click at [710, 542] on h2 "The Role of Embedded Finance in B2B BNPL" at bounding box center [677, 553] width 506 height 24
drag, startPoint x: 495, startPoint y: 646, endPoint x: 645, endPoint y: 646, distance: 150.0
click at [645, 685] on p "Comfi is a leading provider of embedded finance solutions in the [GEOGRAPHIC_DA…" at bounding box center [677, 718] width 506 height 68
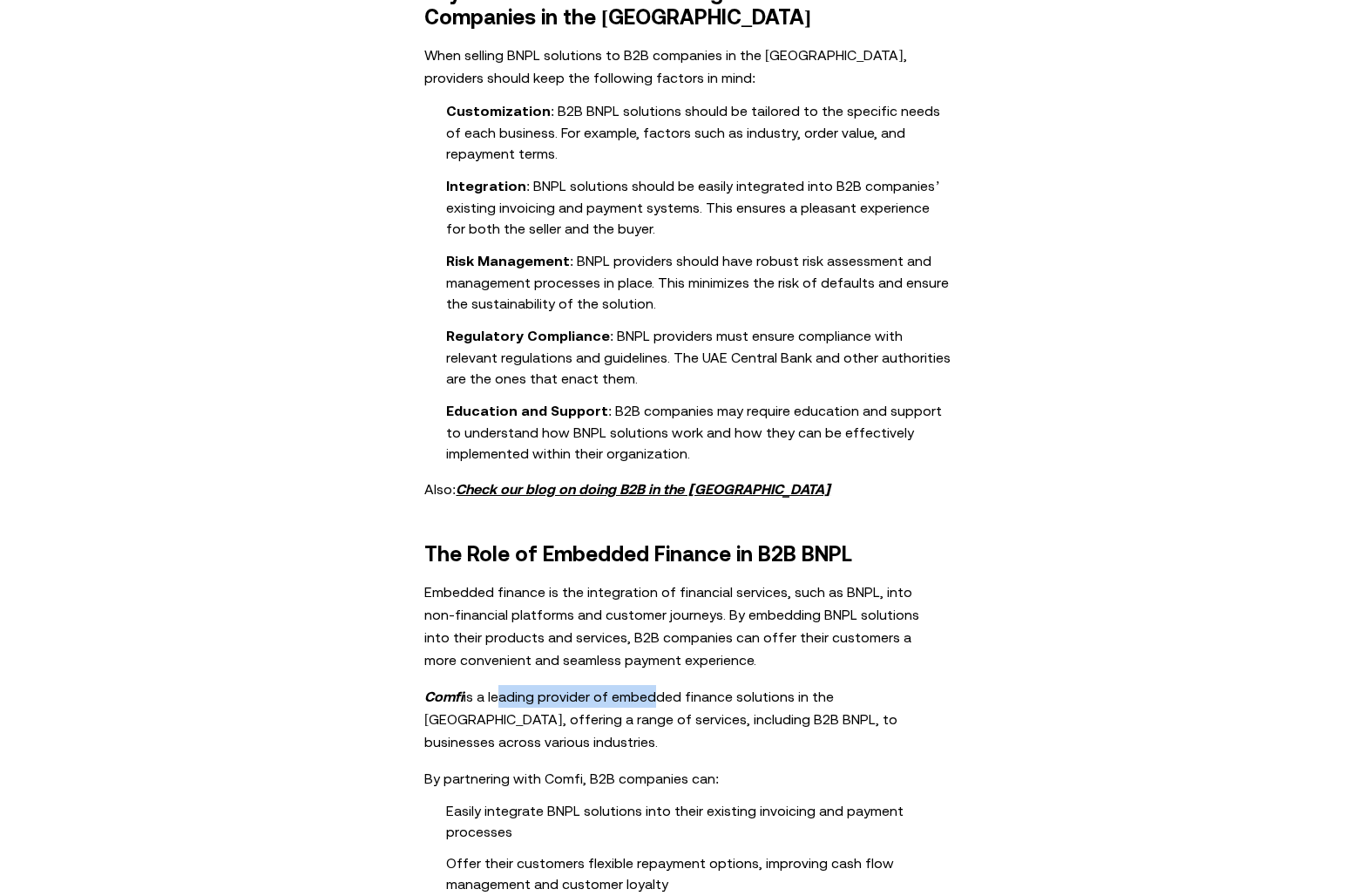
click at [645, 685] on p "Comfi is a leading provider of embedded finance solutions in the [GEOGRAPHIC_DA…" at bounding box center [677, 718] width 506 height 68
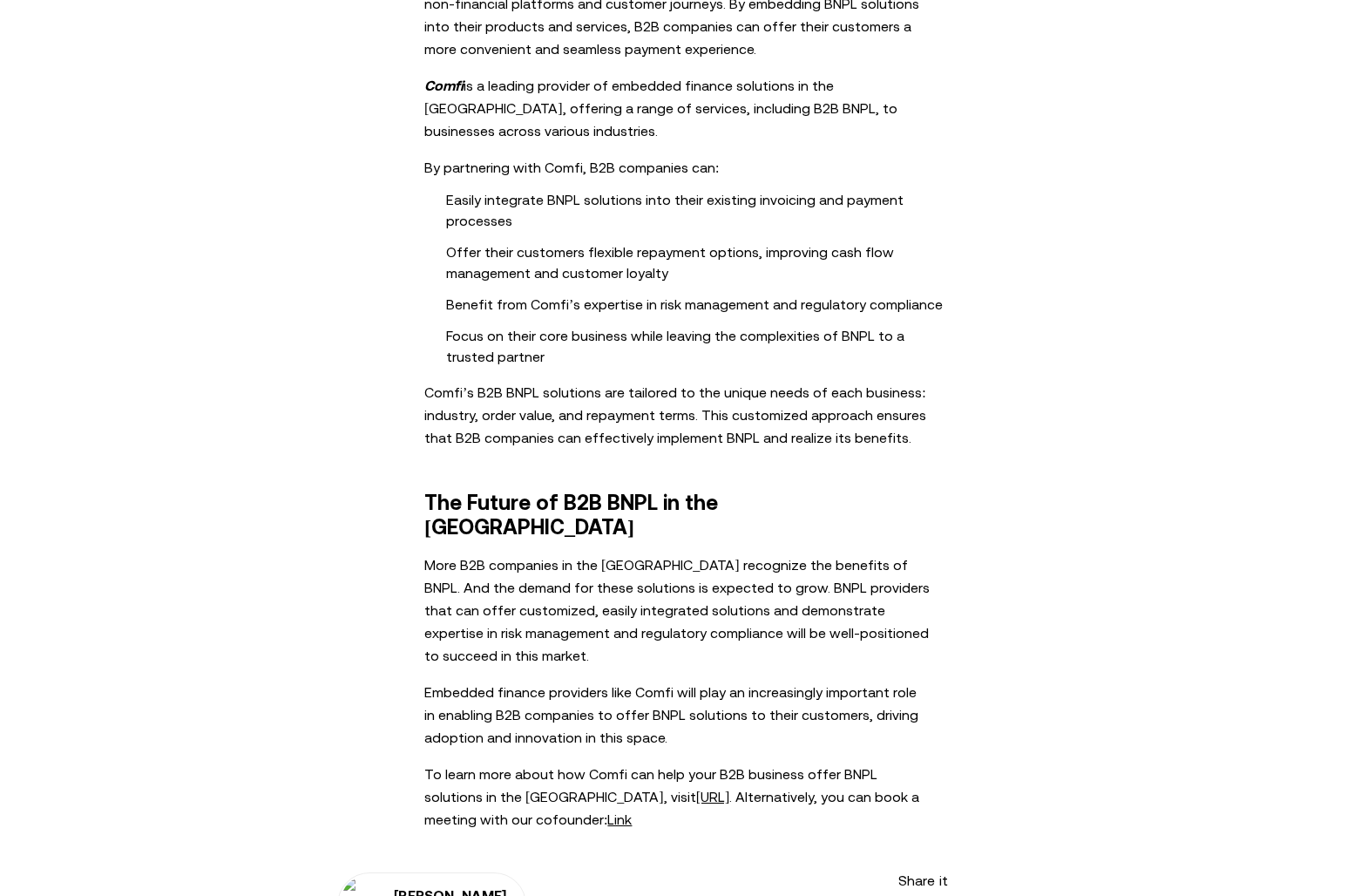
scroll to position [2114, 0]
drag, startPoint x: 689, startPoint y: 687, endPoint x: 748, endPoint y: 687, distance: 59.0
click at [746, 762] on p "To learn more about how Comfi can help your B2B business offer BNPL solutions i…" at bounding box center [677, 795] width 506 height 68
click at [748, 762] on p "To learn more about how Comfi can help your B2B business offer BNPL solutions i…" at bounding box center [677, 795] width 506 height 68
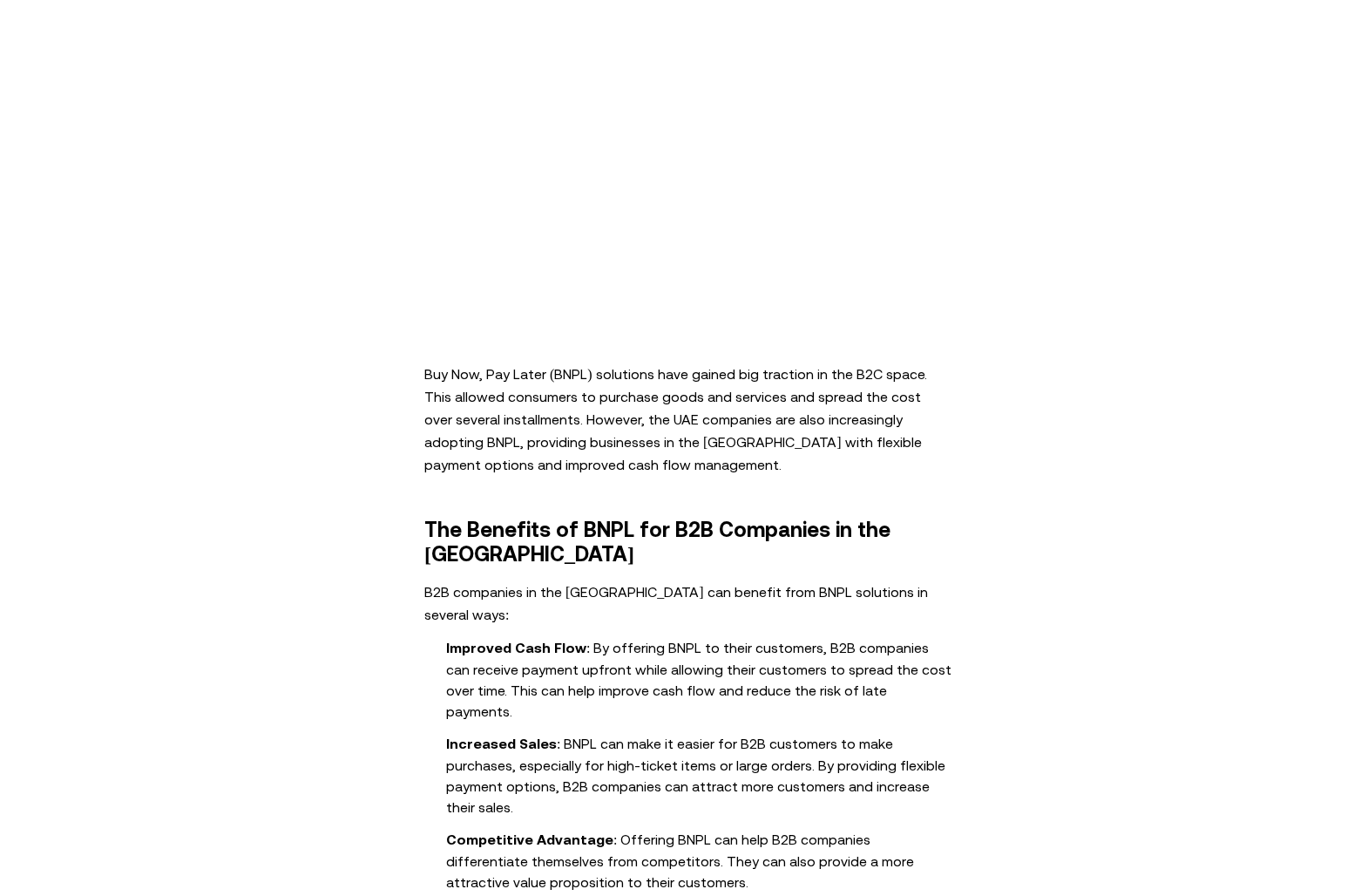
scroll to position [0, 0]
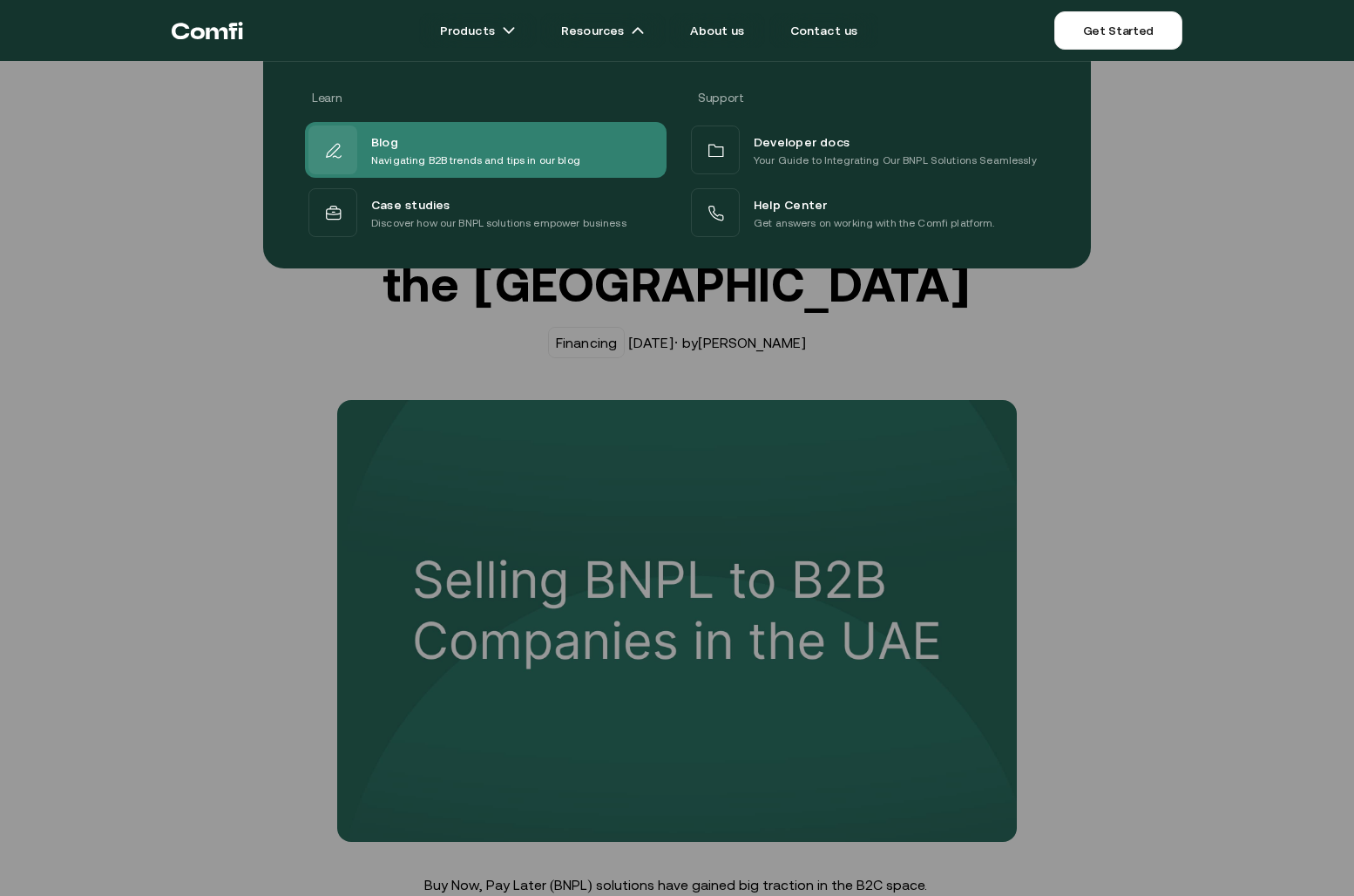
click at [404, 157] on p "Navigating B2B trends and tips in our blog" at bounding box center [476, 160] width 209 height 17
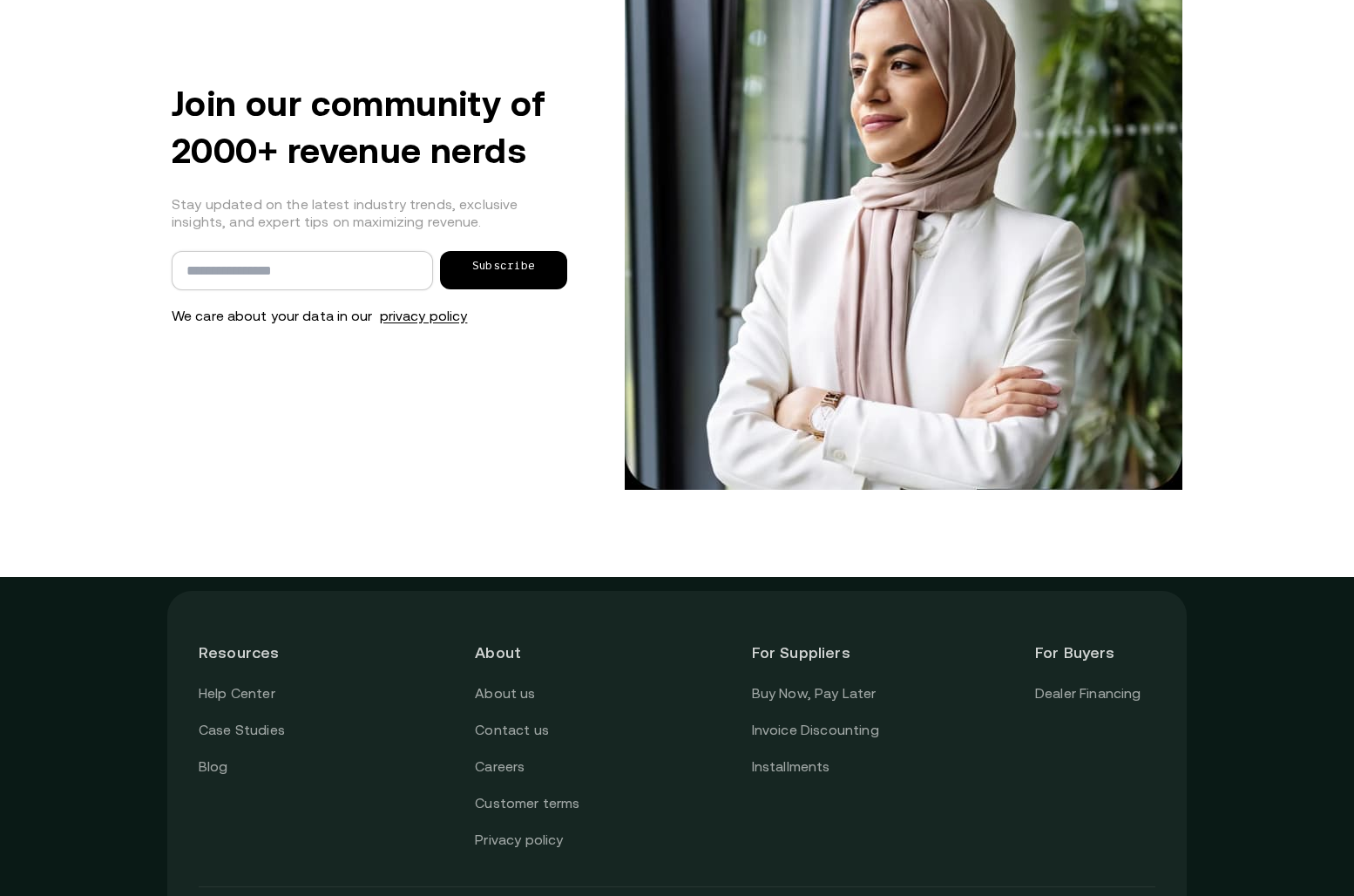
scroll to position [1984, 0]
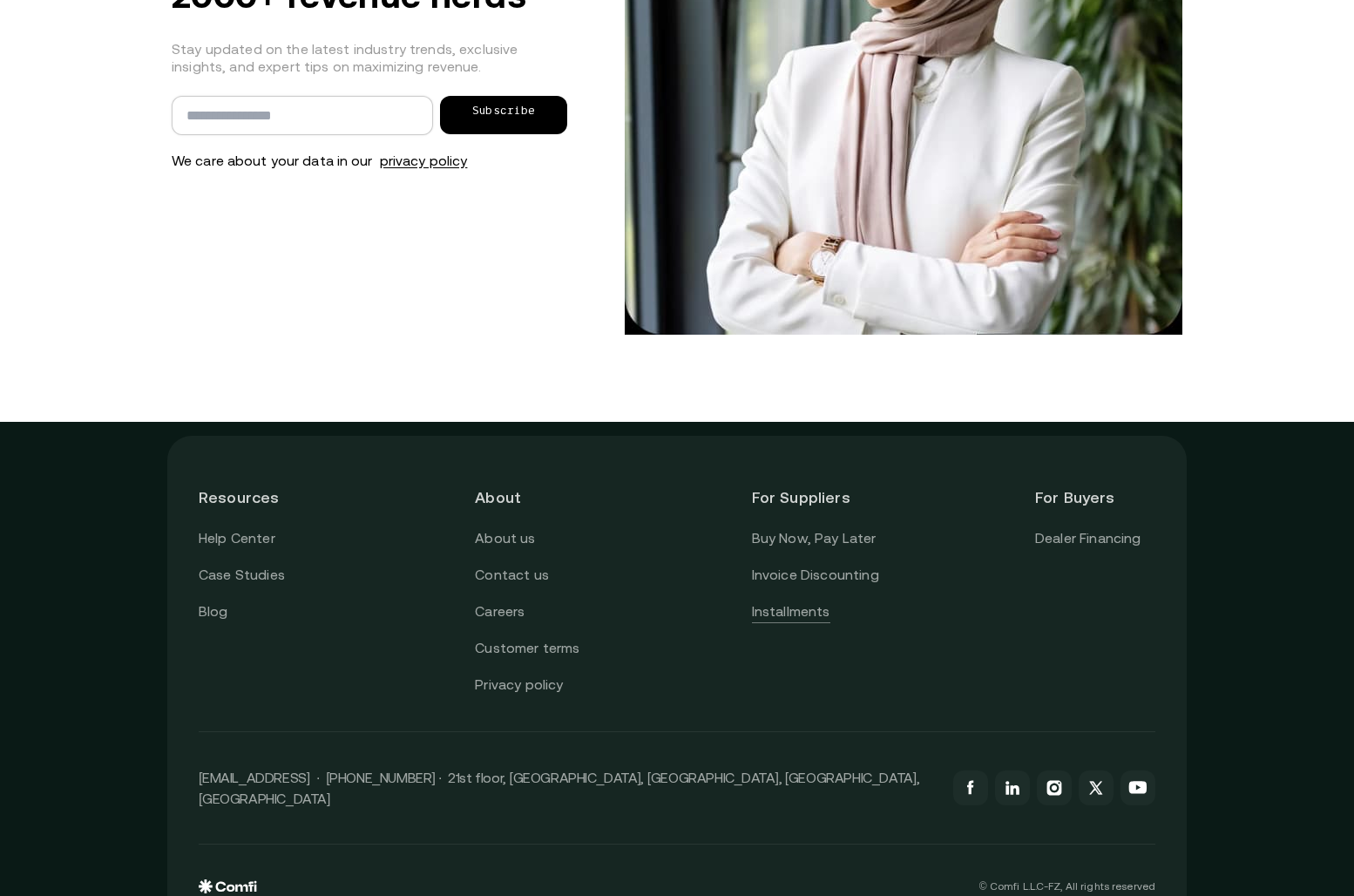
click at [794, 600] on link "Installments" at bounding box center [791, 611] width 78 height 23
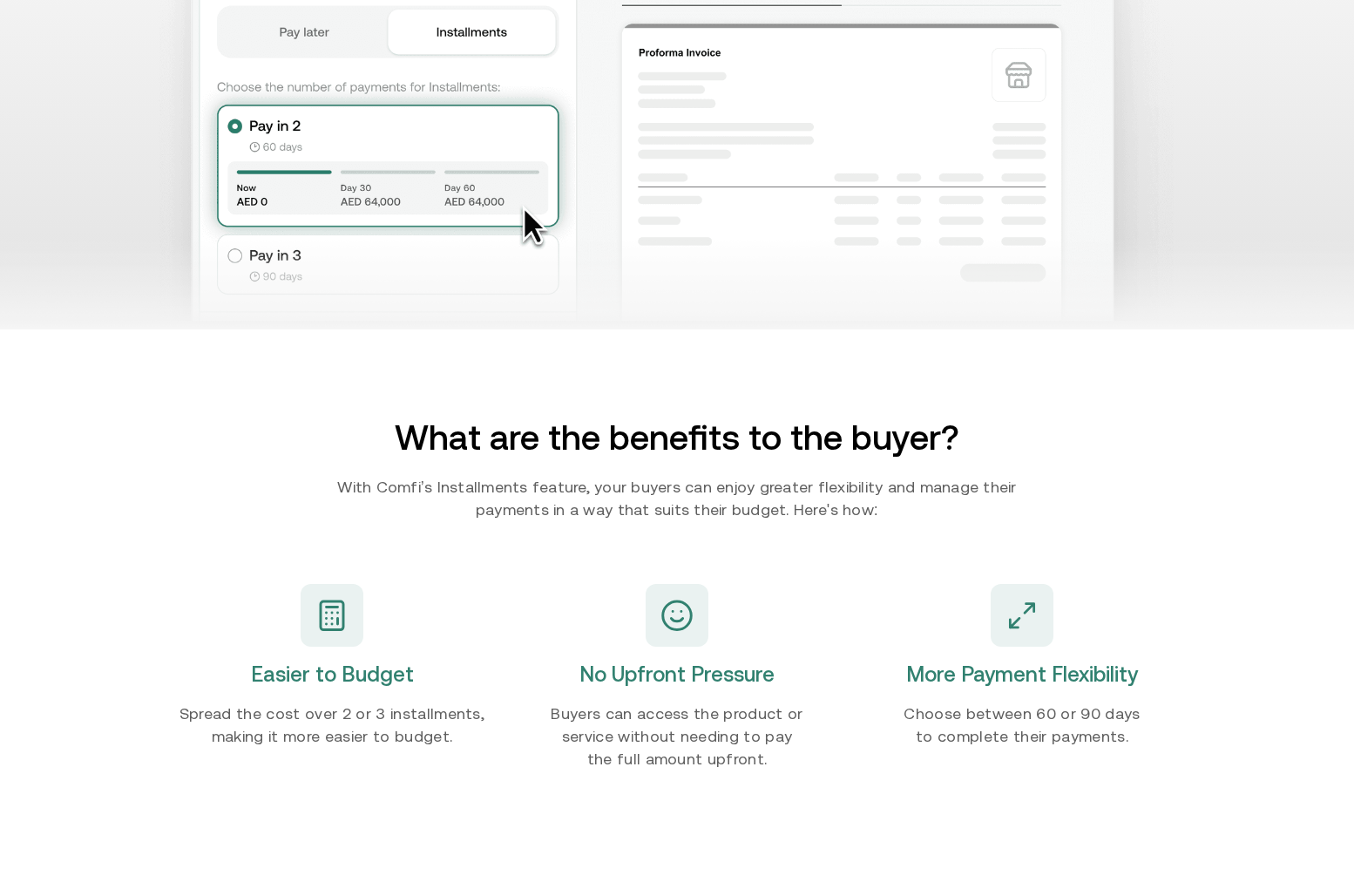
scroll to position [1628, 0]
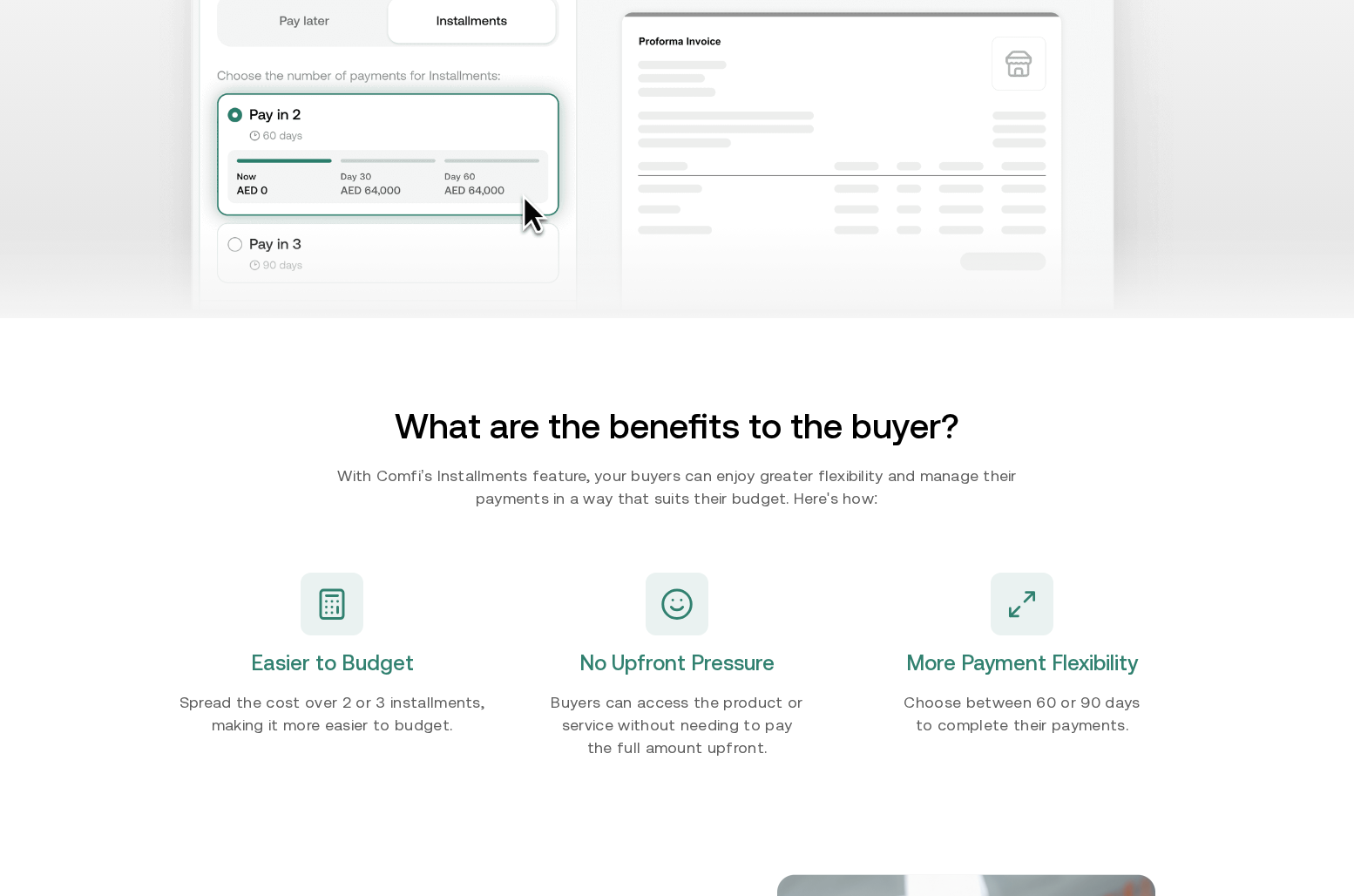
click at [276, 663] on h2 "Easier to Budget" at bounding box center [332, 663] width 163 height 28
click at [197, 663] on div "Easier to Budget Spread the cost over 2 or 3 installments, making it more easie…" at bounding box center [332, 654] width 321 height 220
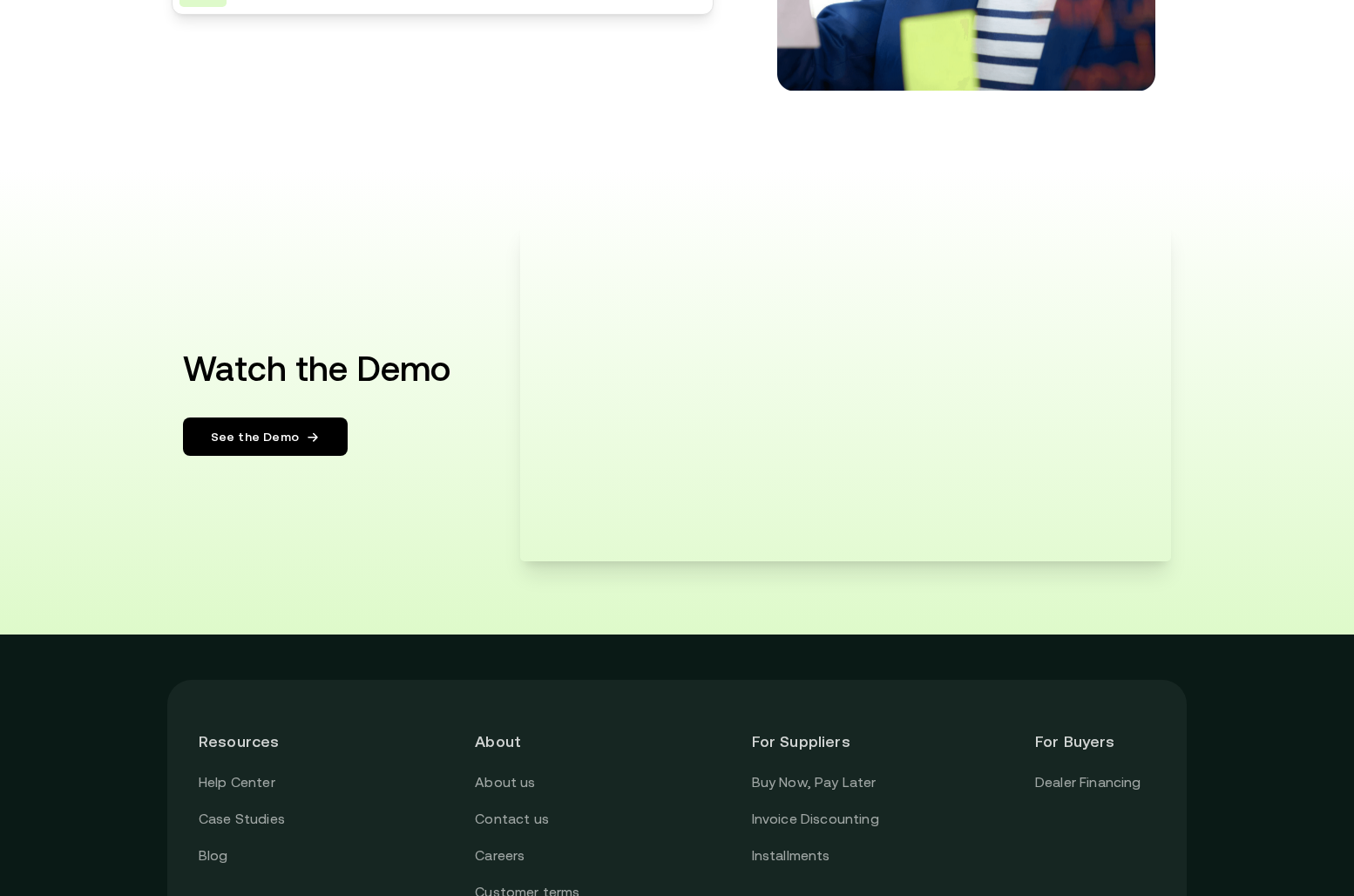
scroll to position [2900, 0]
click at [967, 591] on div "Watch the Demo See the Demo" at bounding box center [677, 401] width 1046 height 465
click at [1034, 604] on div "Watch the Demo See the Demo" at bounding box center [677, 401] width 1046 height 465
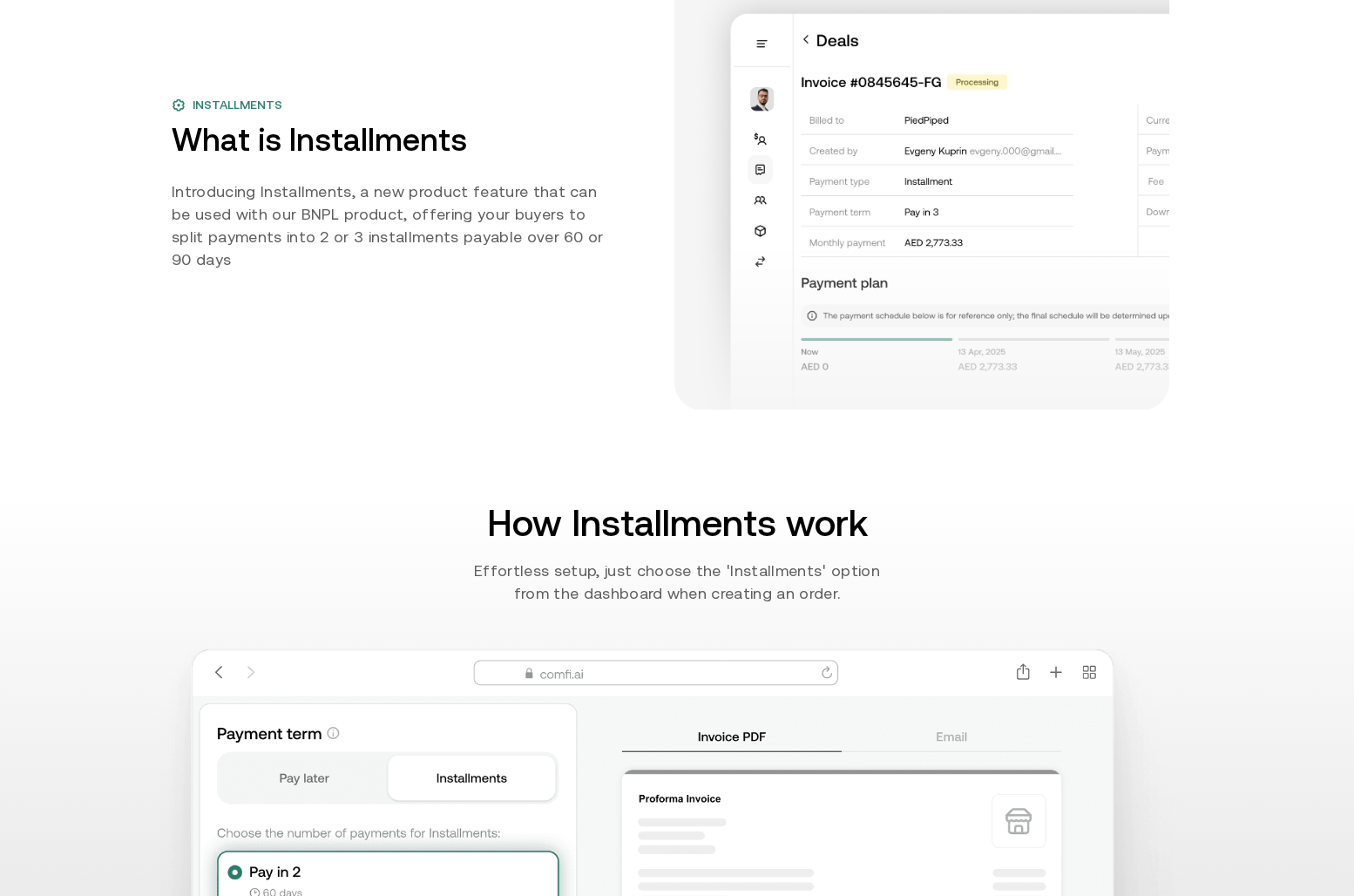
scroll to position [0, 0]
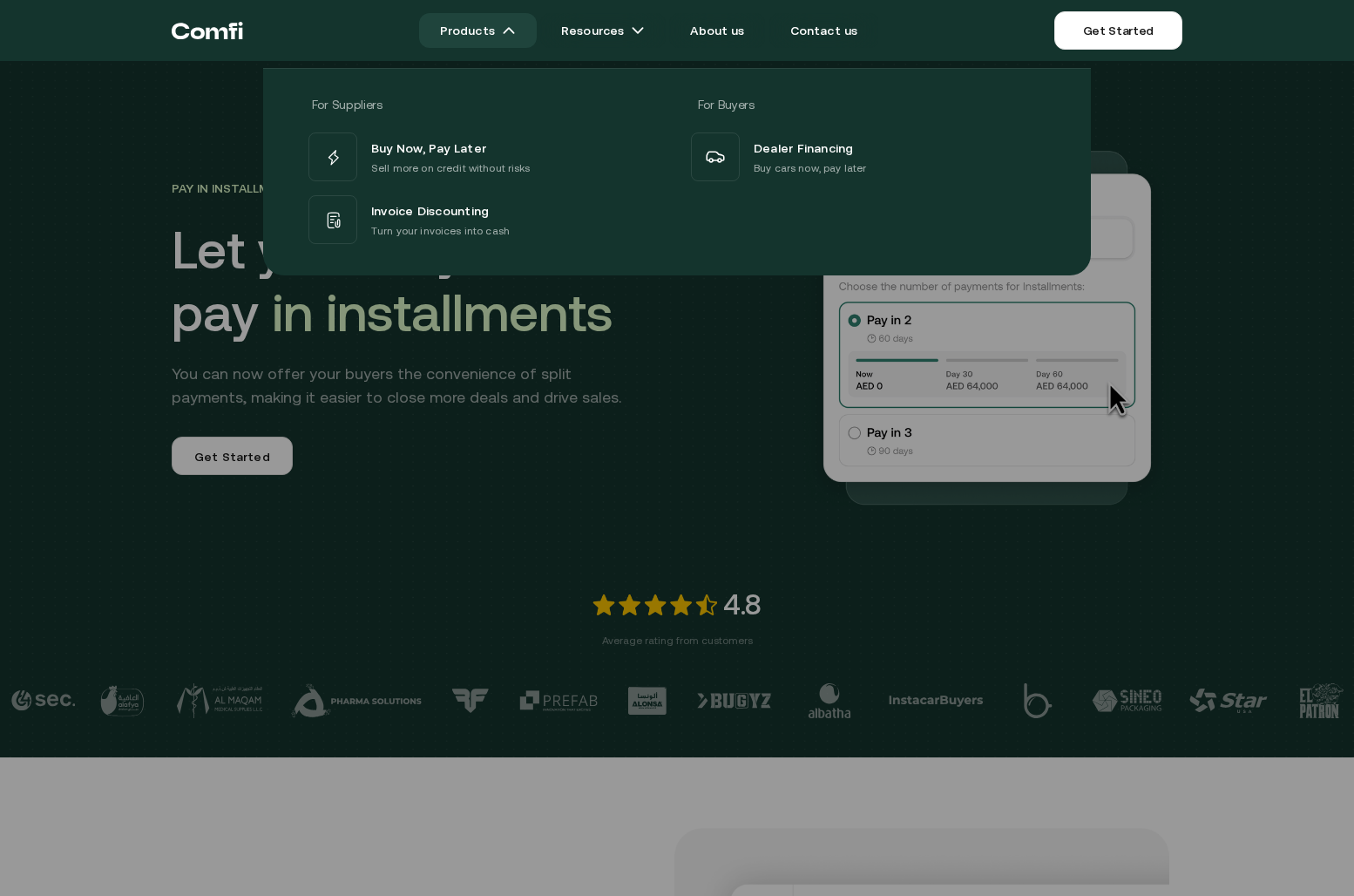
click at [474, 23] on link "Products" at bounding box center [478, 30] width 117 height 35
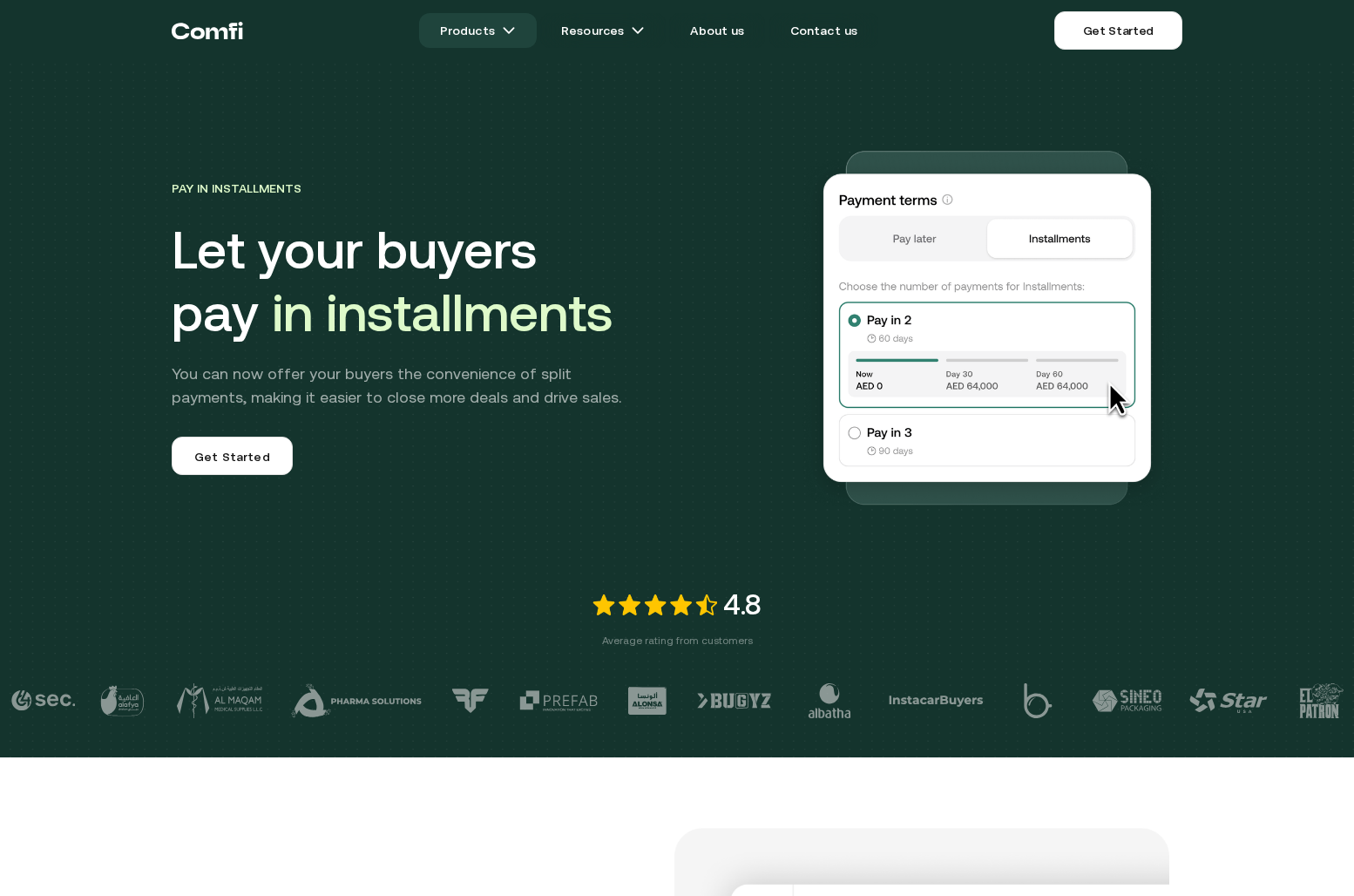
click at [489, 32] on link "Products" at bounding box center [478, 30] width 117 height 35
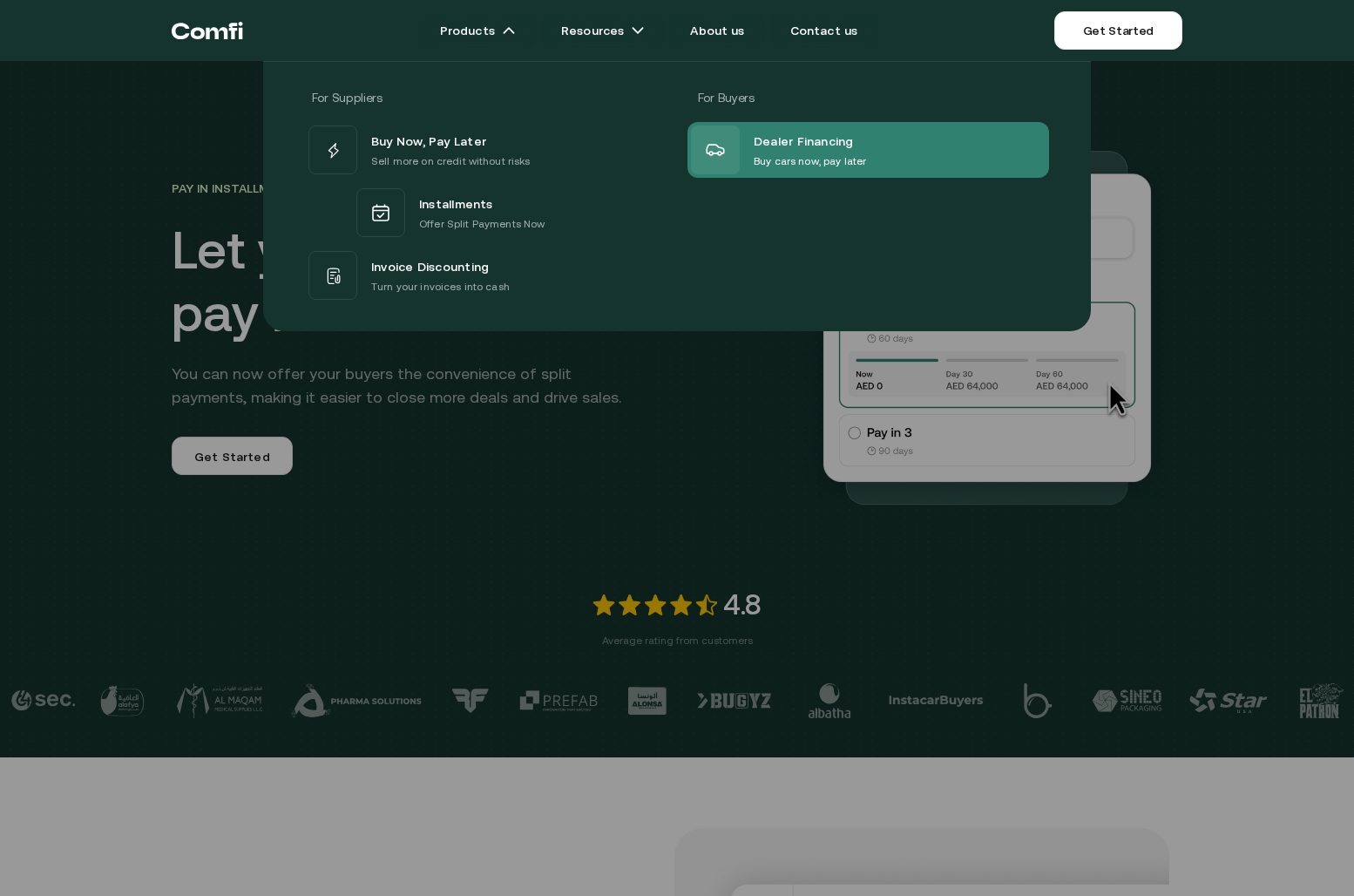
click at [766, 146] on span "Dealer Financing" at bounding box center [803, 141] width 100 height 23
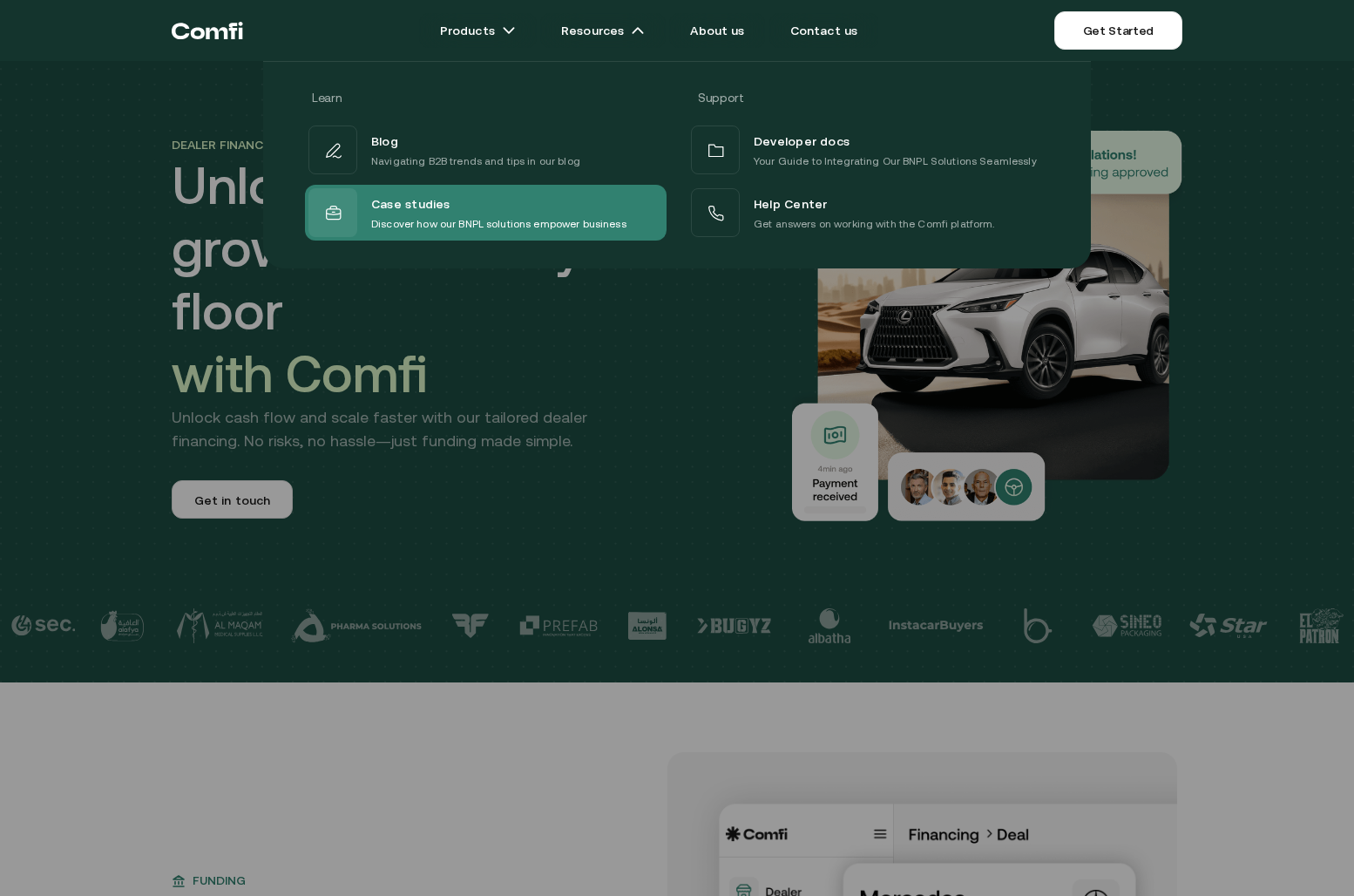
click at [469, 216] on p "Discover how our BNPL solutions empower business" at bounding box center [499, 224] width 255 height 17
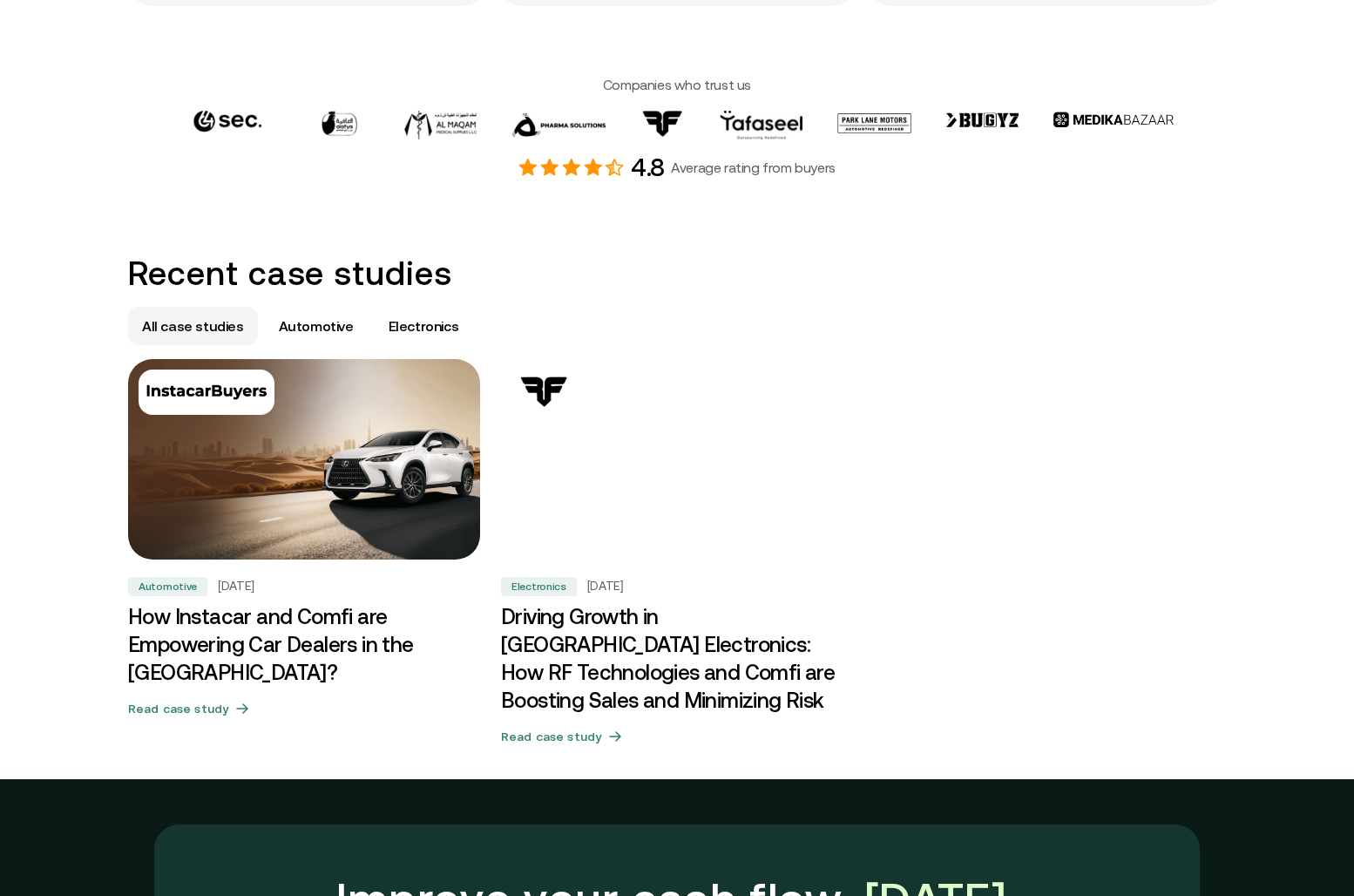
scroll to position [821, 0]
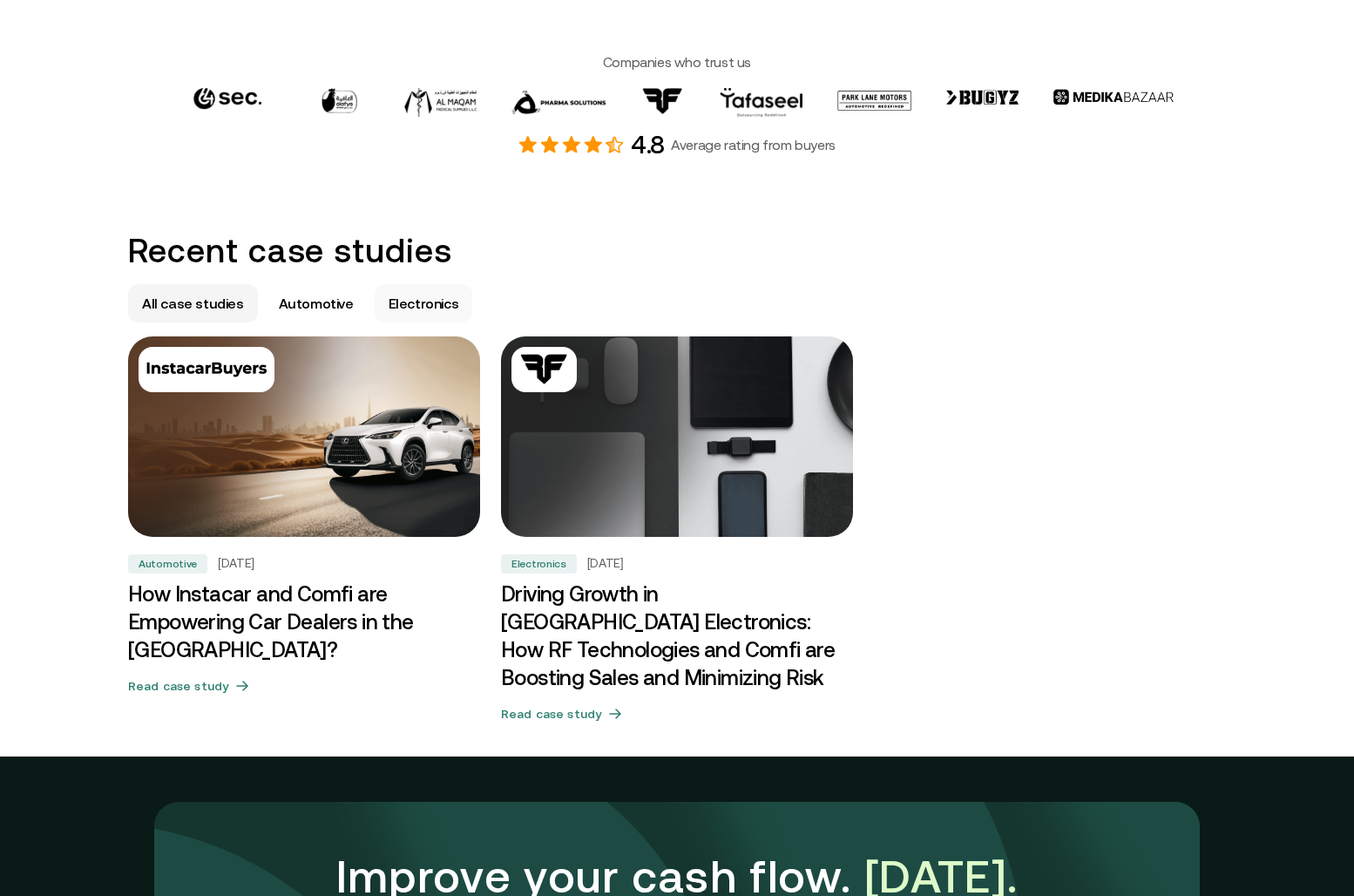
click at [421, 297] on p "Electronics" at bounding box center [424, 303] width 70 height 21
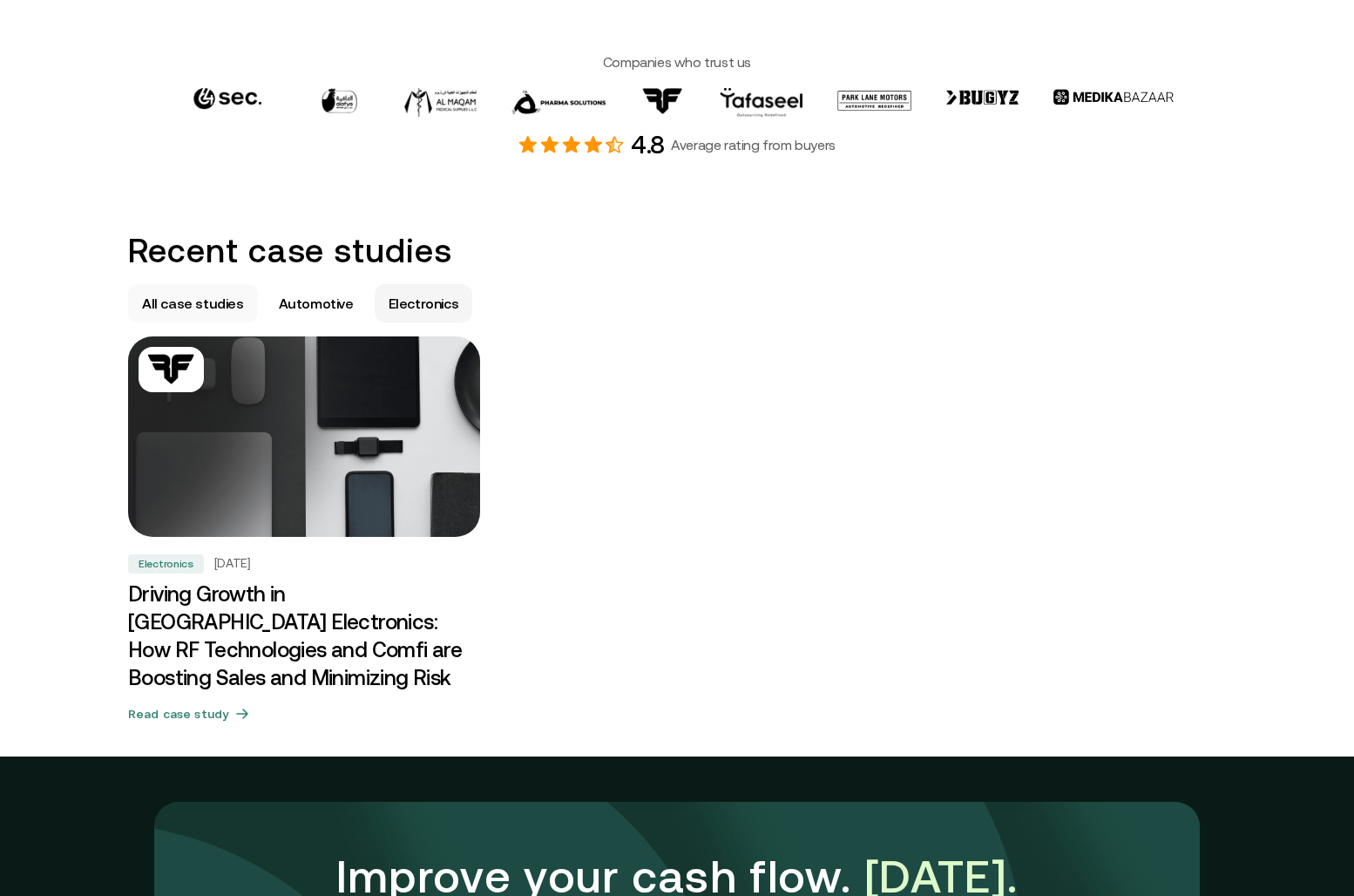
click at [186, 306] on p "All case studies" at bounding box center [193, 303] width 102 height 21
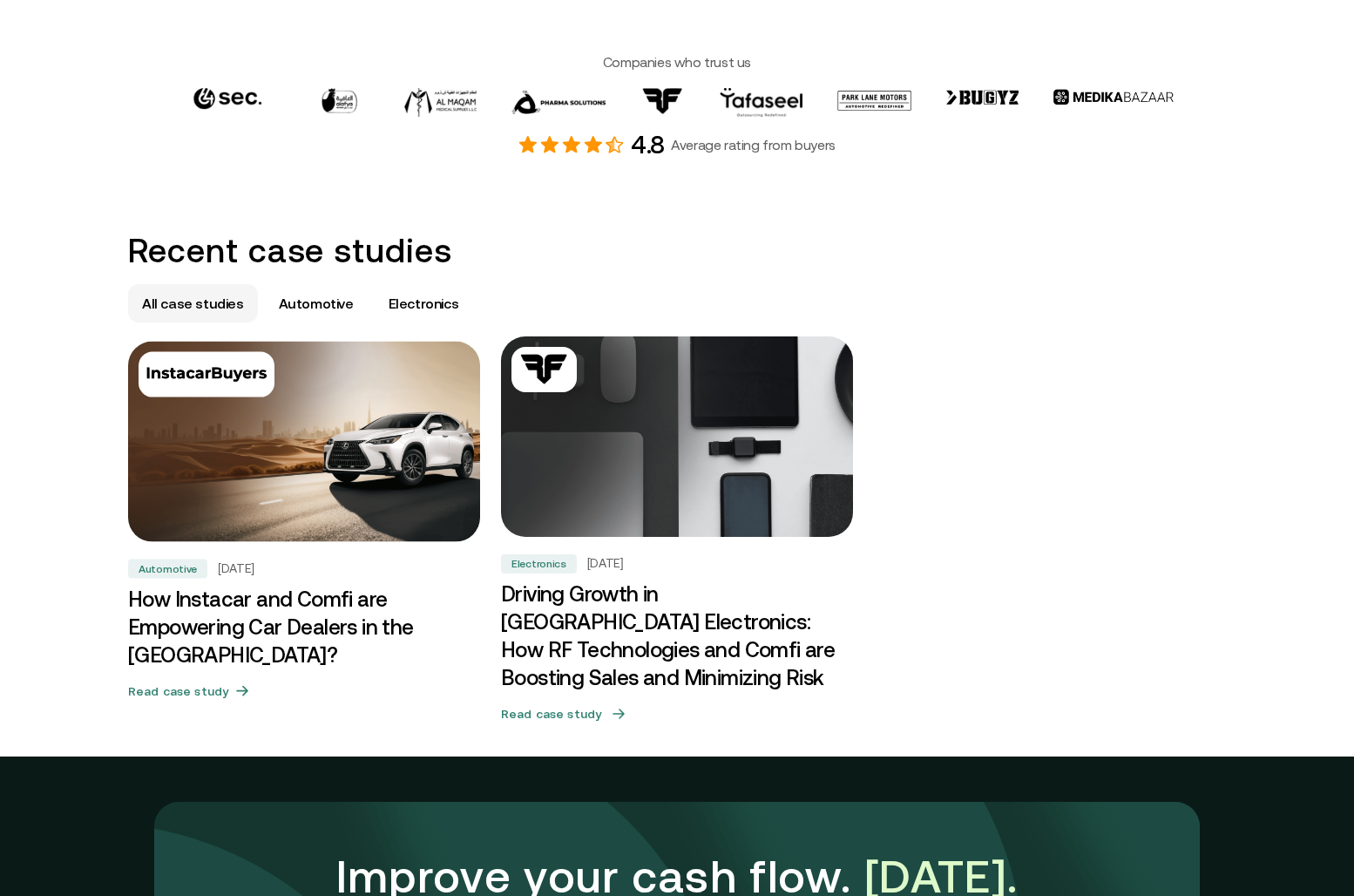
click at [665, 532] on img at bounding box center [677, 436] width 370 height 211
